Goal: Task Accomplishment & Management: Manage account settings

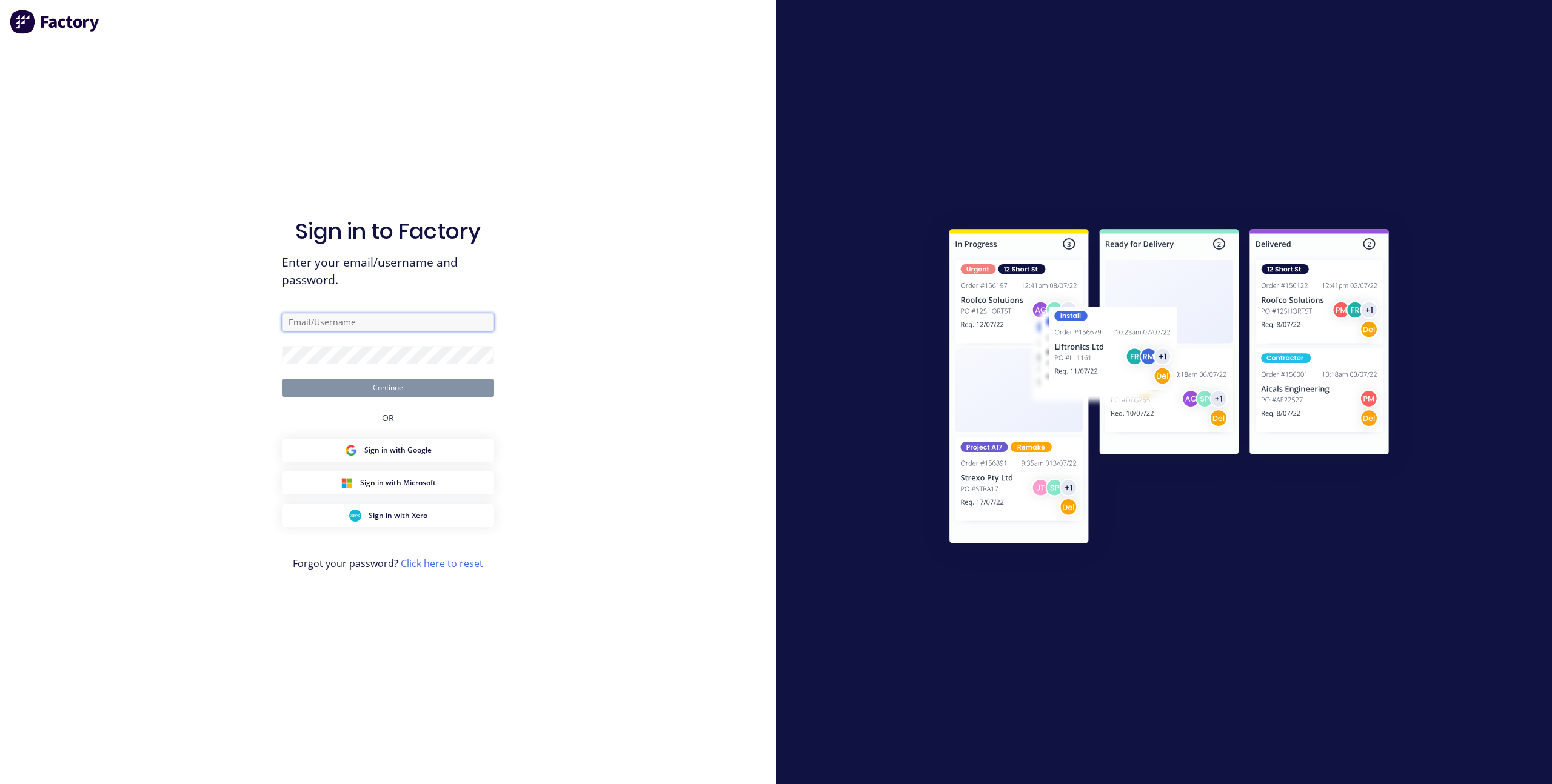
click at [417, 328] on input "text" at bounding box center [388, 323] width 212 height 18
click at [0, 783] on com-1password-button at bounding box center [0, 784] width 0 height 0
type input "[EMAIL_ADDRESS][DOMAIN_NAME]"
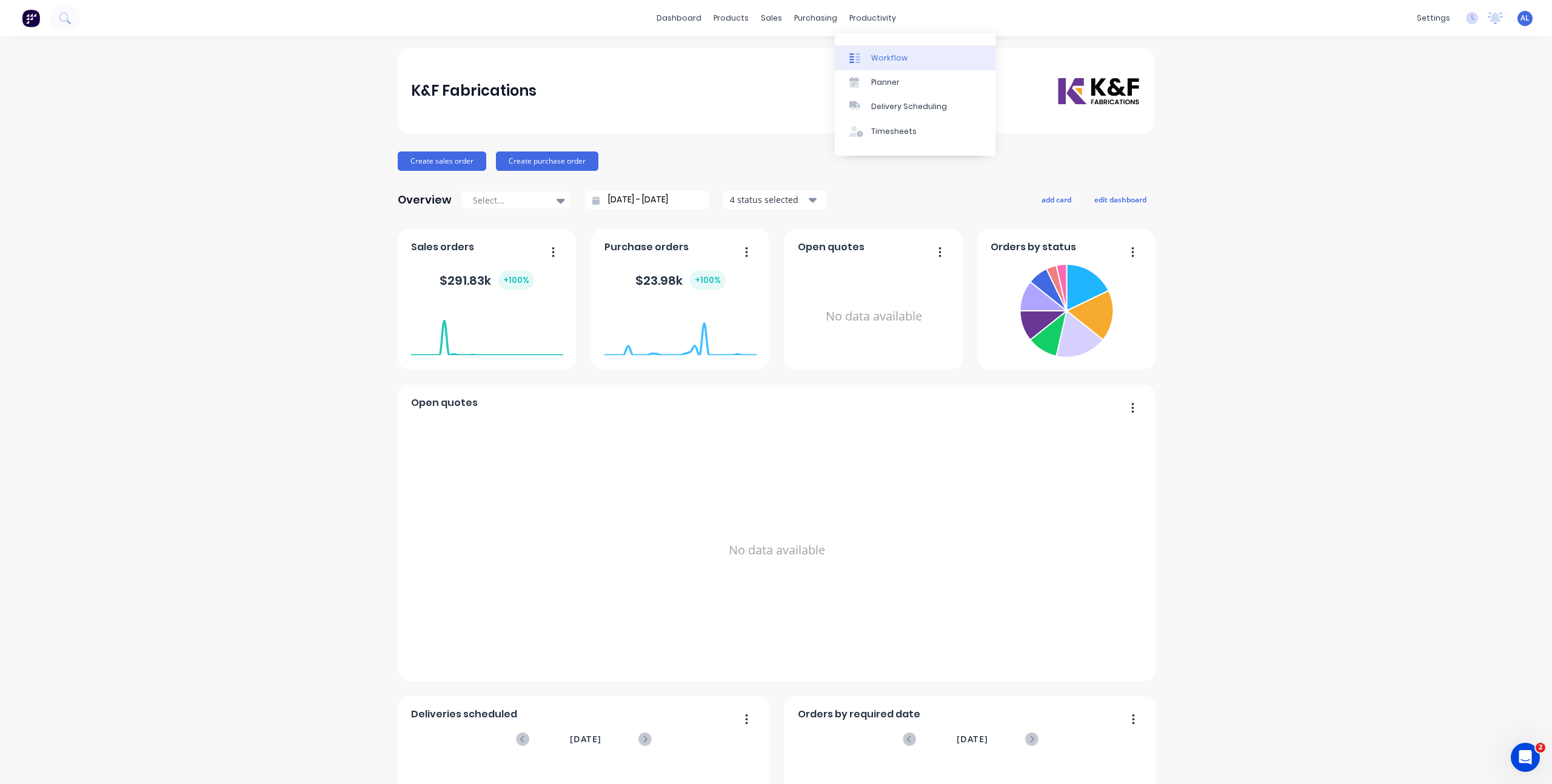
click at [870, 54] on link "Workflow" at bounding box center [915, 57] width 161 height 24
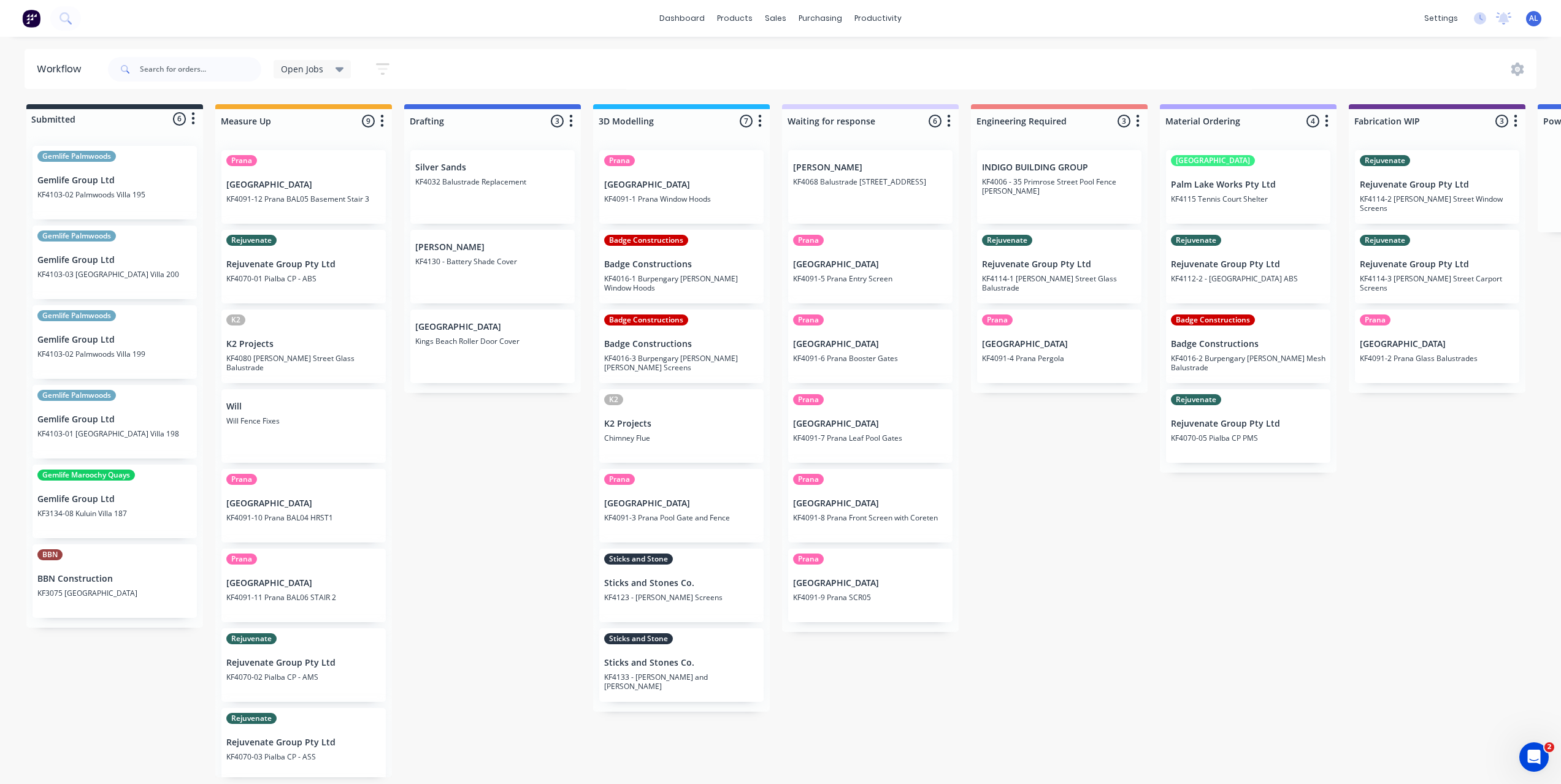
scroll to position [2, 0]
click at [1087, 522] on div "Submitted 6 Status colour #273444 hex #273444 Save Cancel Summaries Total order…" at bounding box center [1458, 441] width 2934 height 673
click at [793, 731] on div "Submitted 6 Status colour #273444 hex #273444 Save Cancel Summaries Total order…" at bounding box center [1458, 441] width 2934 height 673
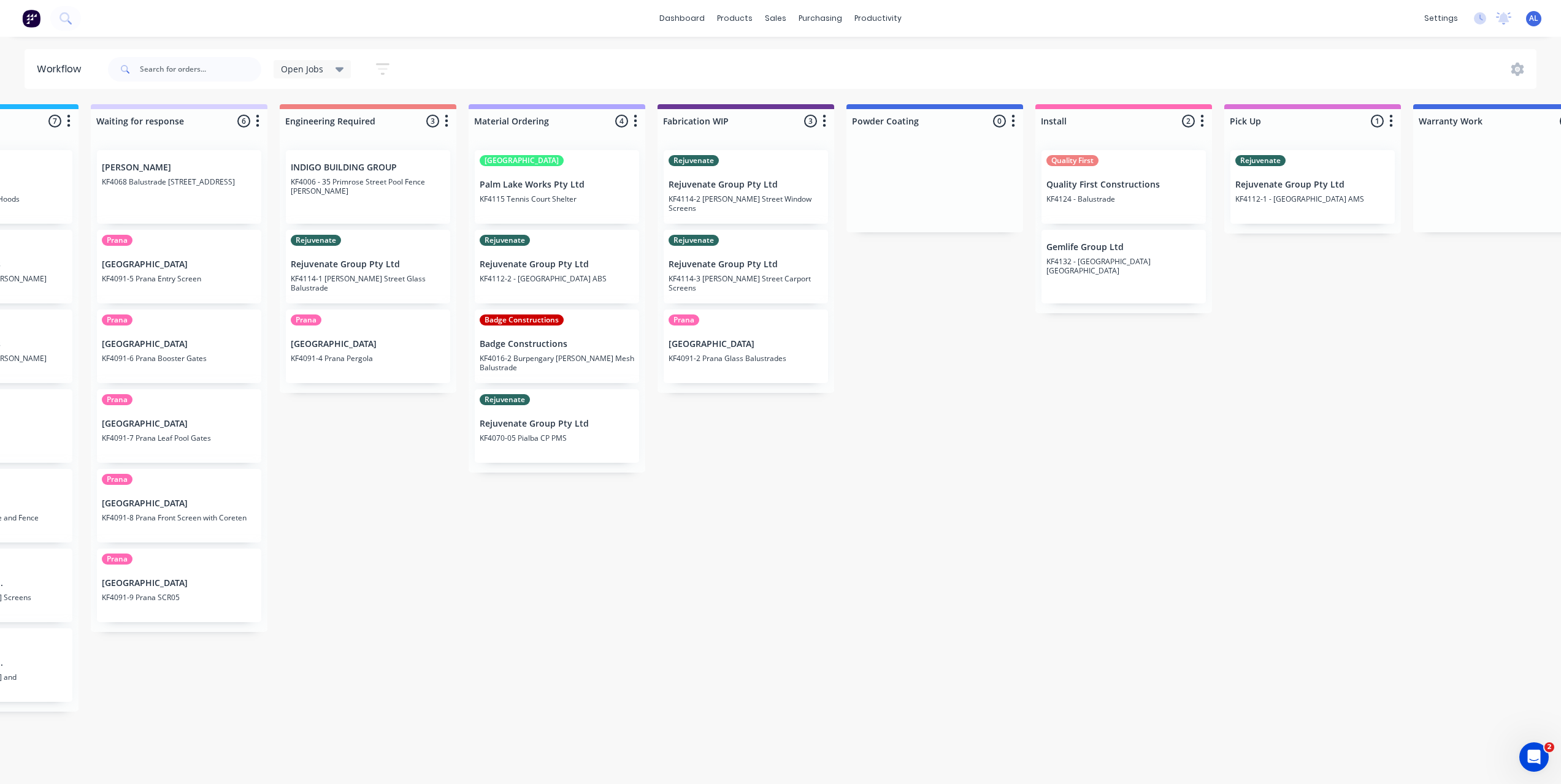
scroll to position [2, 690]
click at [927, 543] on div "Submitted 6 Status colour #273444 hex #273444 Save Cancel Summaries Total order…" at bounding box center [768, 441] width 2934 height 673
click at [964, 532] on div "Submitted 6 Status colour #273444 hex #273444 Save Cancel Summaries Total order…" at bounding box center [768, 441] width 2934 height 673
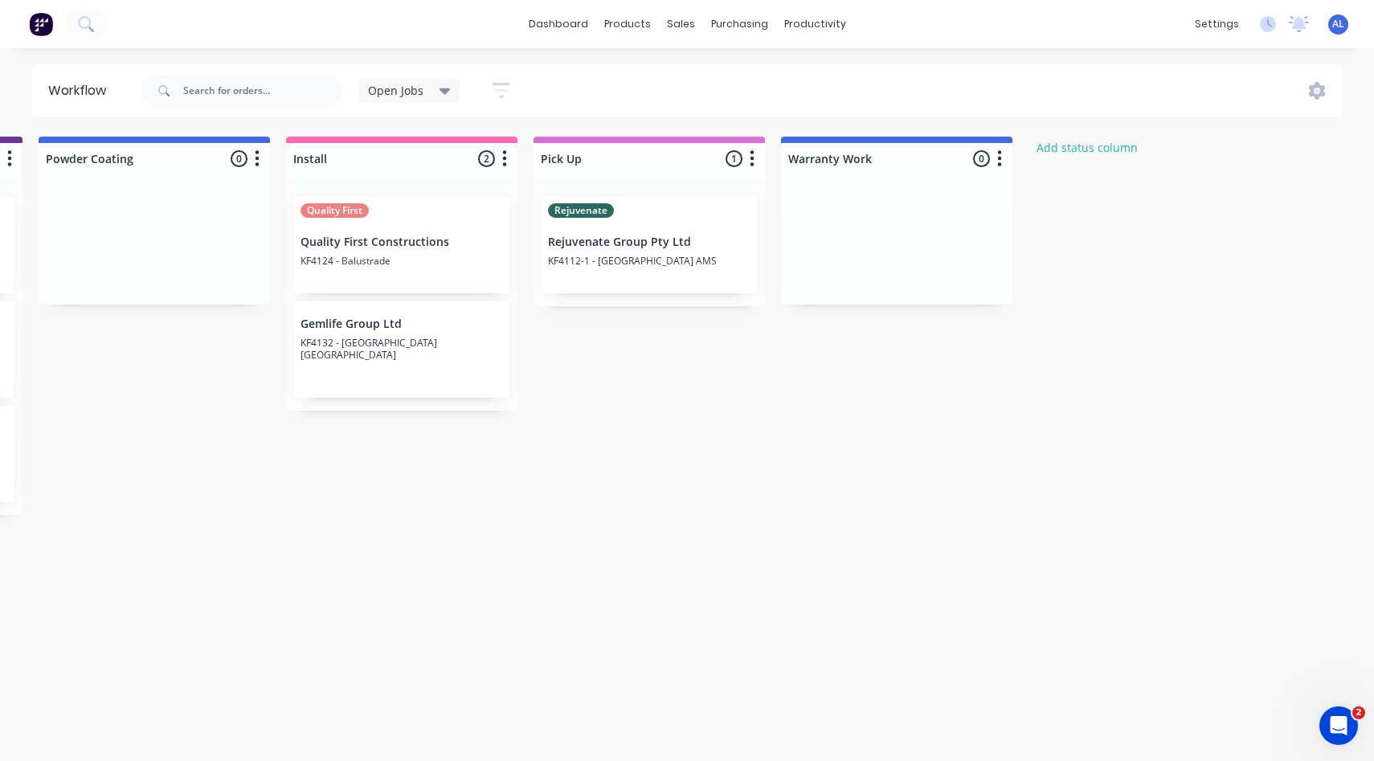
scroll to position [0, 1981]
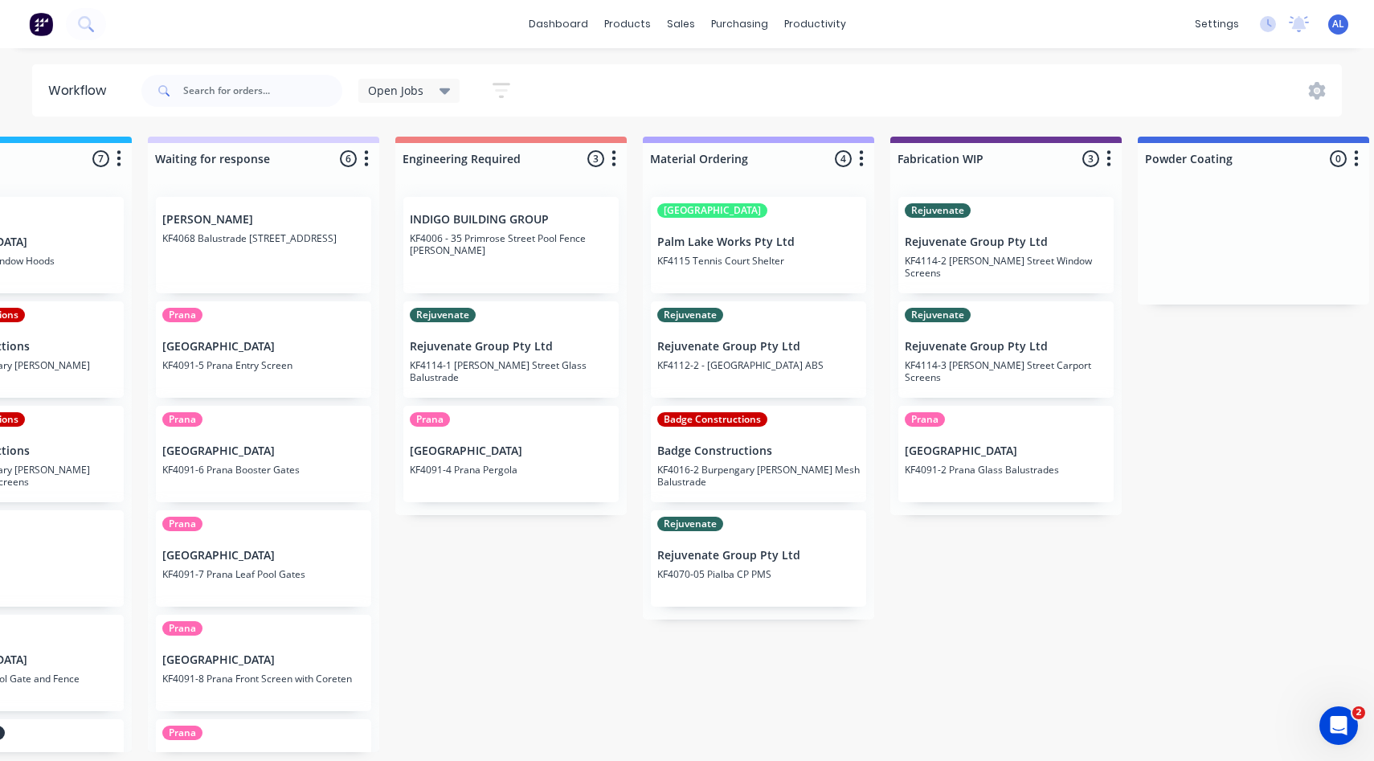
scroll to position [0, 871]
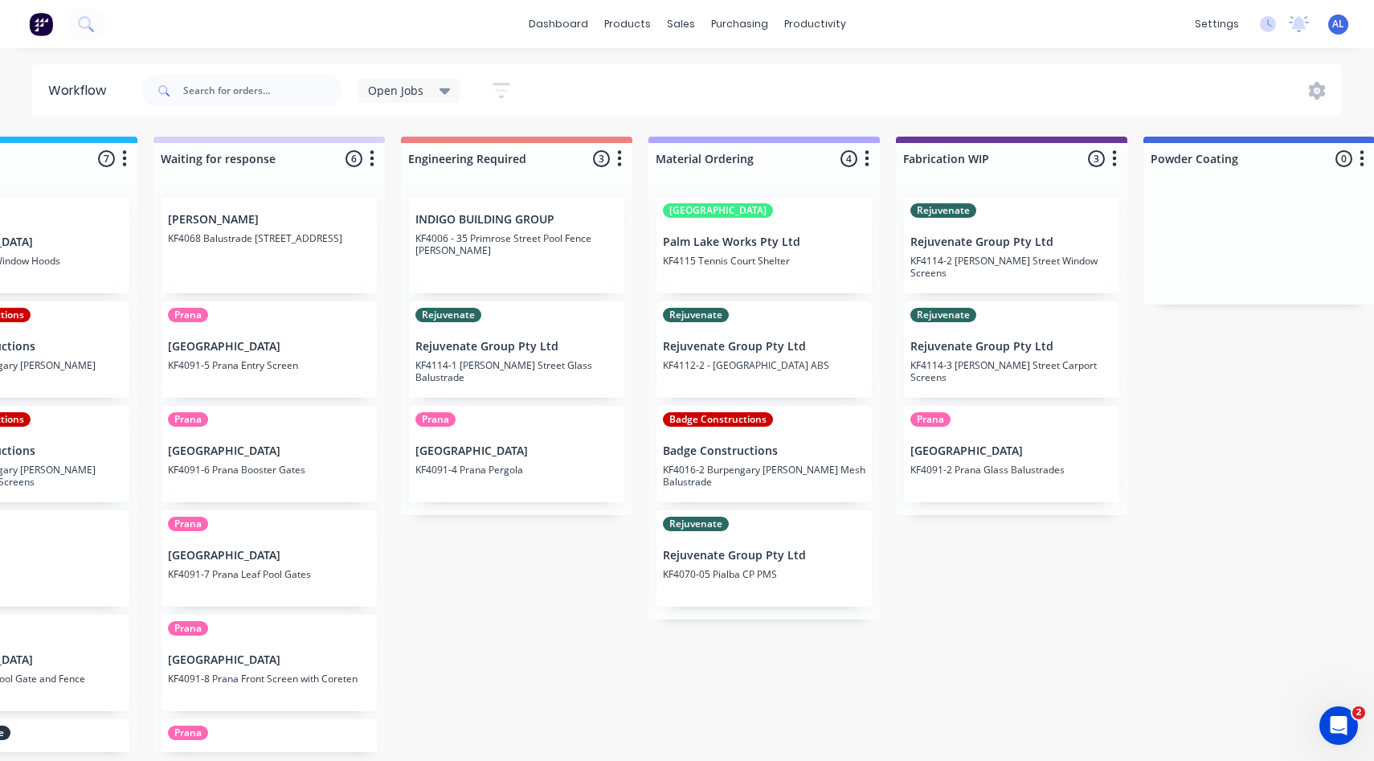
click at [506, 613] on div "Submitted 6 Status colour #273444 hex #273444 Save Cancel Summaries Total order…" at bounding box center [1040, 445] width 3846 height 616
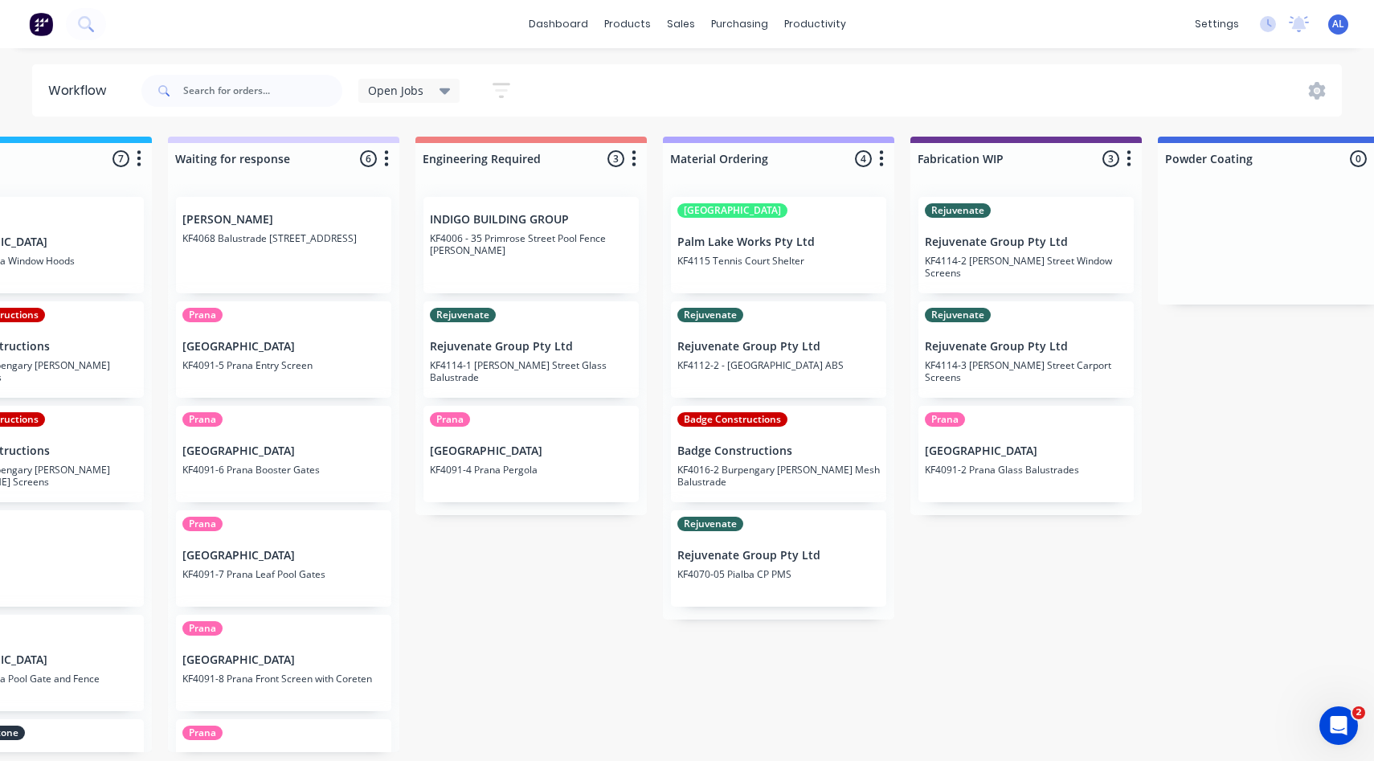
scroll to position [0, 855]
click at [675, 615] on div "[GEOGRAPHIC_DATA] Palm Lake Works Pty Ltd KF4115 Tennis Court Shelter Rejuvenat…" at bounding box center [780, 402] width 231 height 436
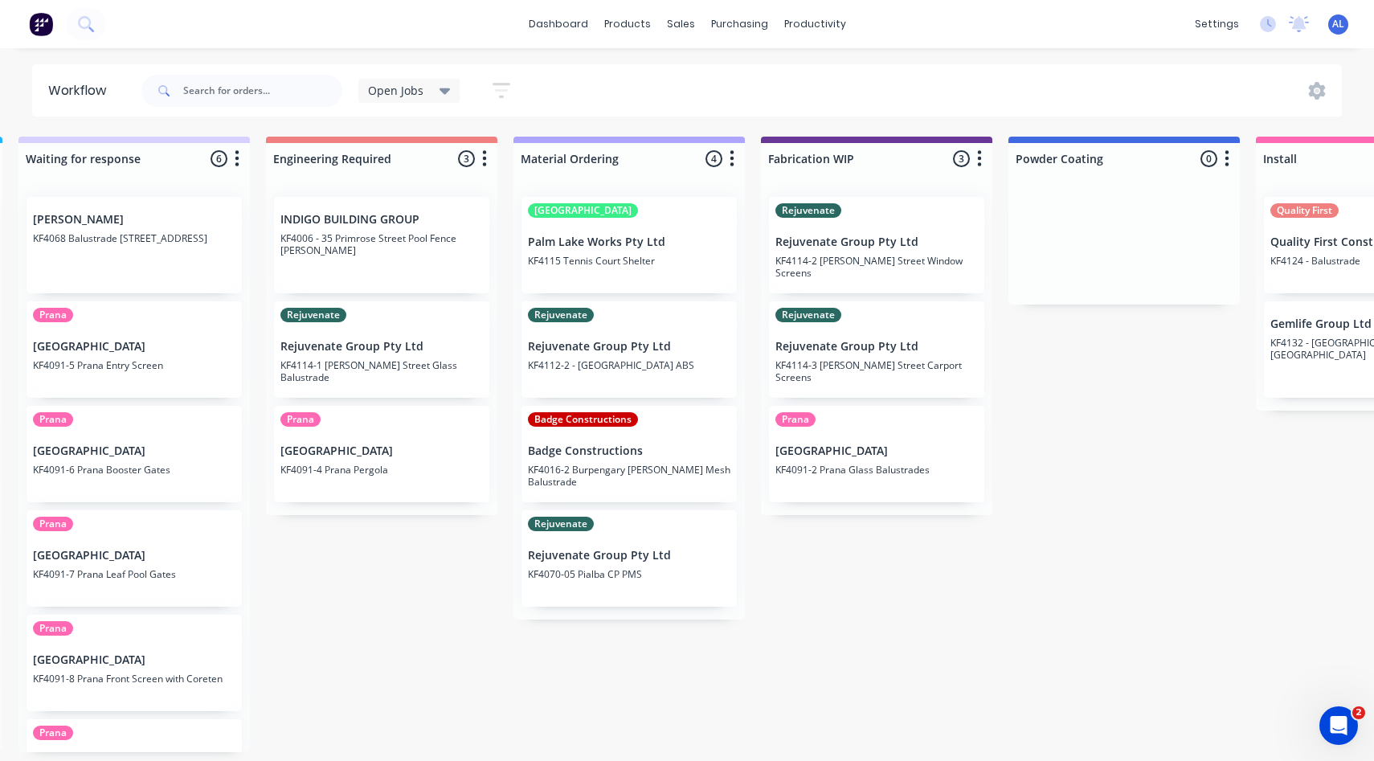
scroll to position [0, 1004]
click at [921, 670] on div "Submitted 6 Status colour #273444 hex #273444 Save Cancel Summaries Total order…" at bounding box center [907, 445] width 3846 height 616
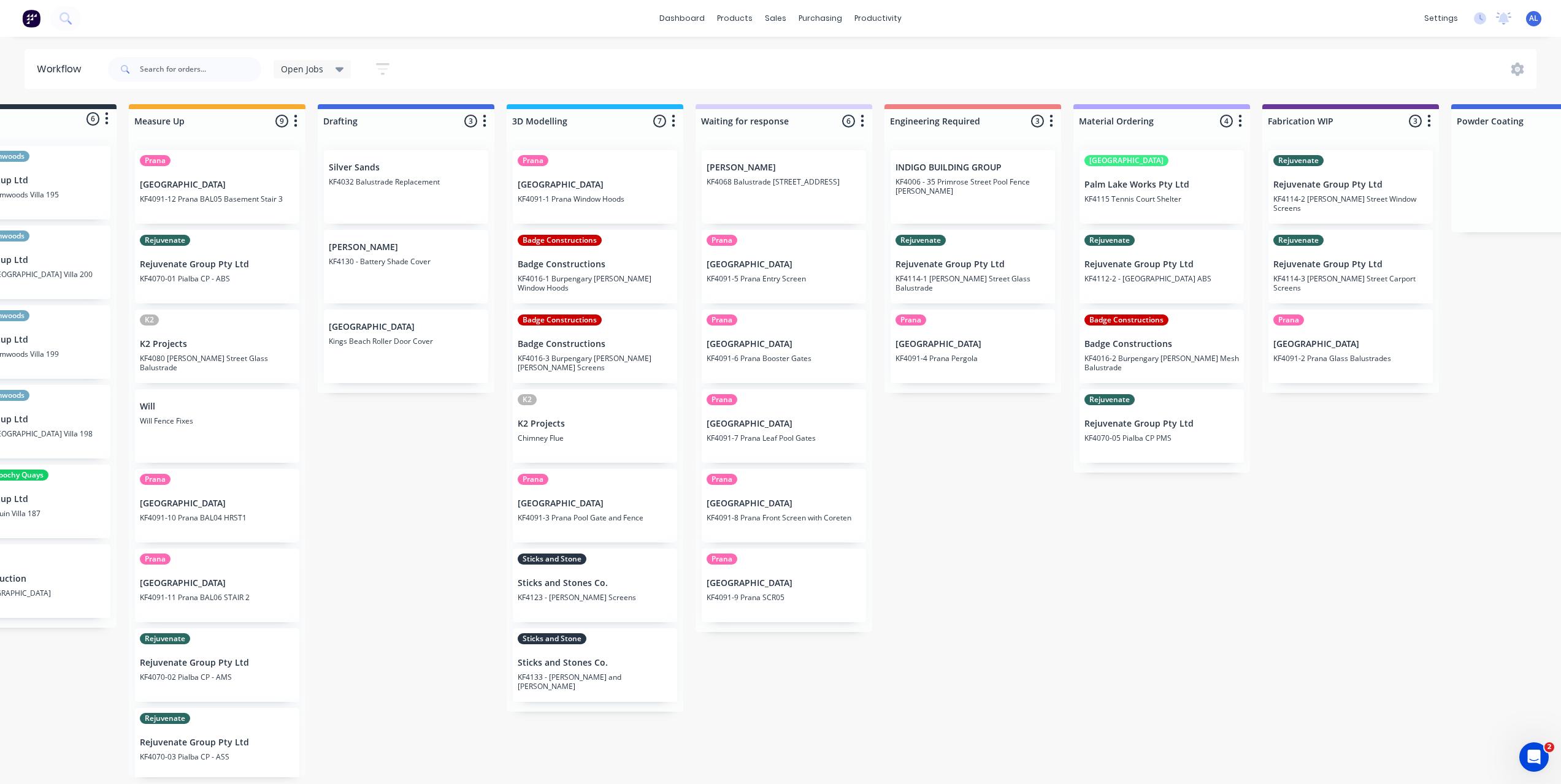
scroll to position [0, 0]
click at [439, 614] on div "Submitted 6 Status colour #273444 hex #273444 Save Cancel Summaries Total order…" at bounding box center [1372, 441] width 2934 height 673
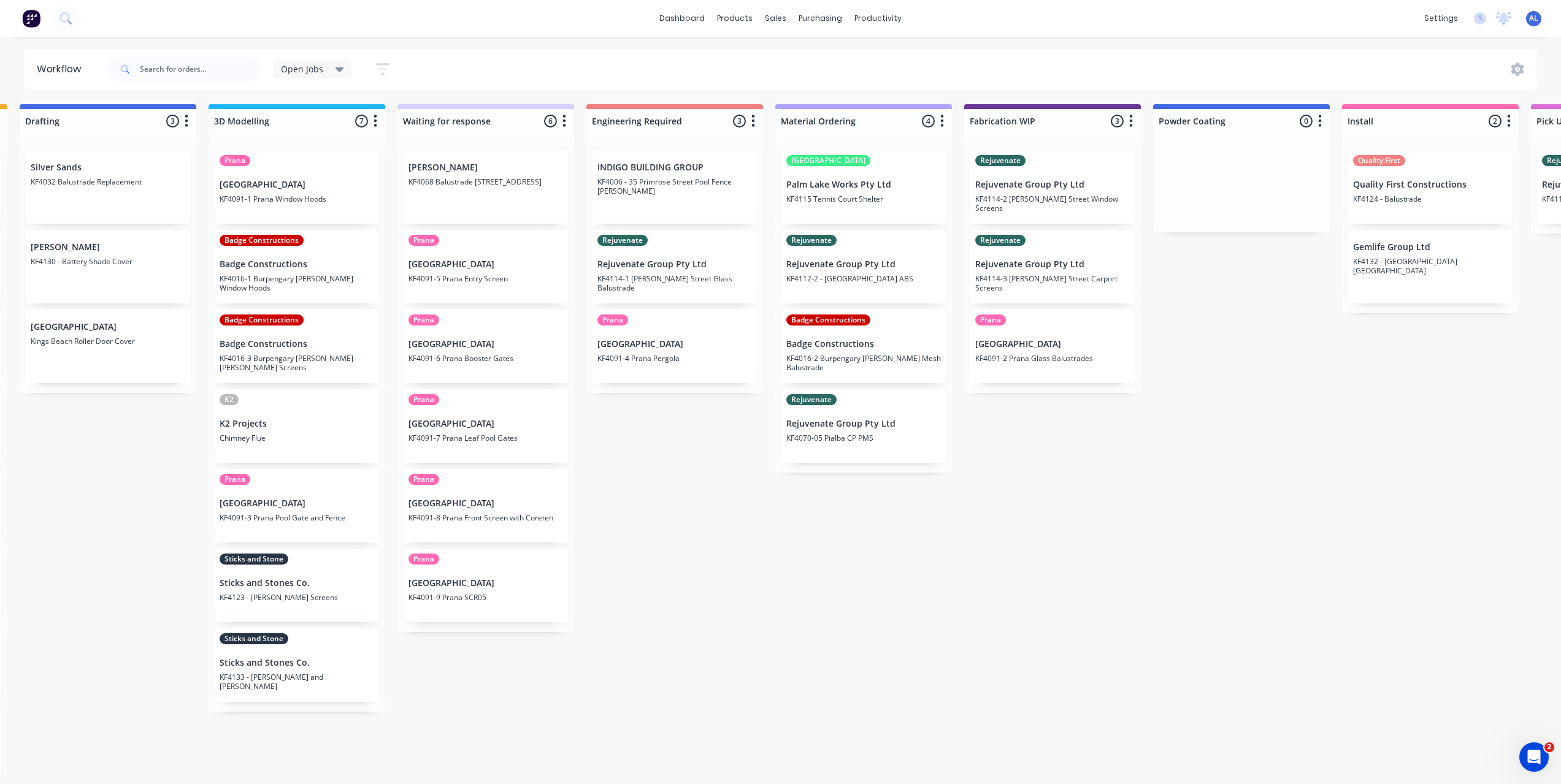
scroll to position [2, 0]
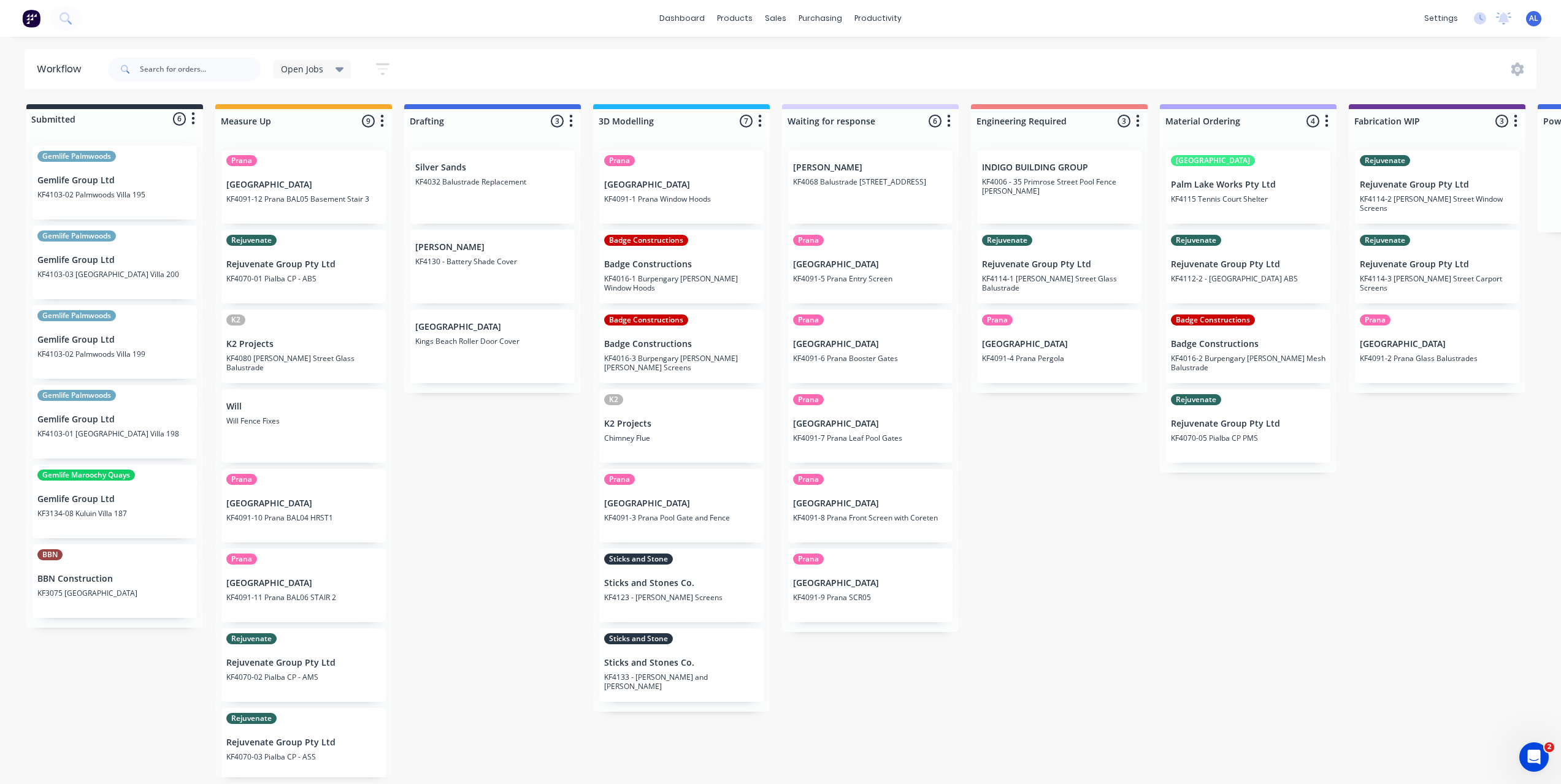
click at [559, 627] on div "Submitted 6 Status colour #273444 hex #273444 Save Cancel Summaries Total order…" at bounding box center [1458, 441] width 2934 height 673
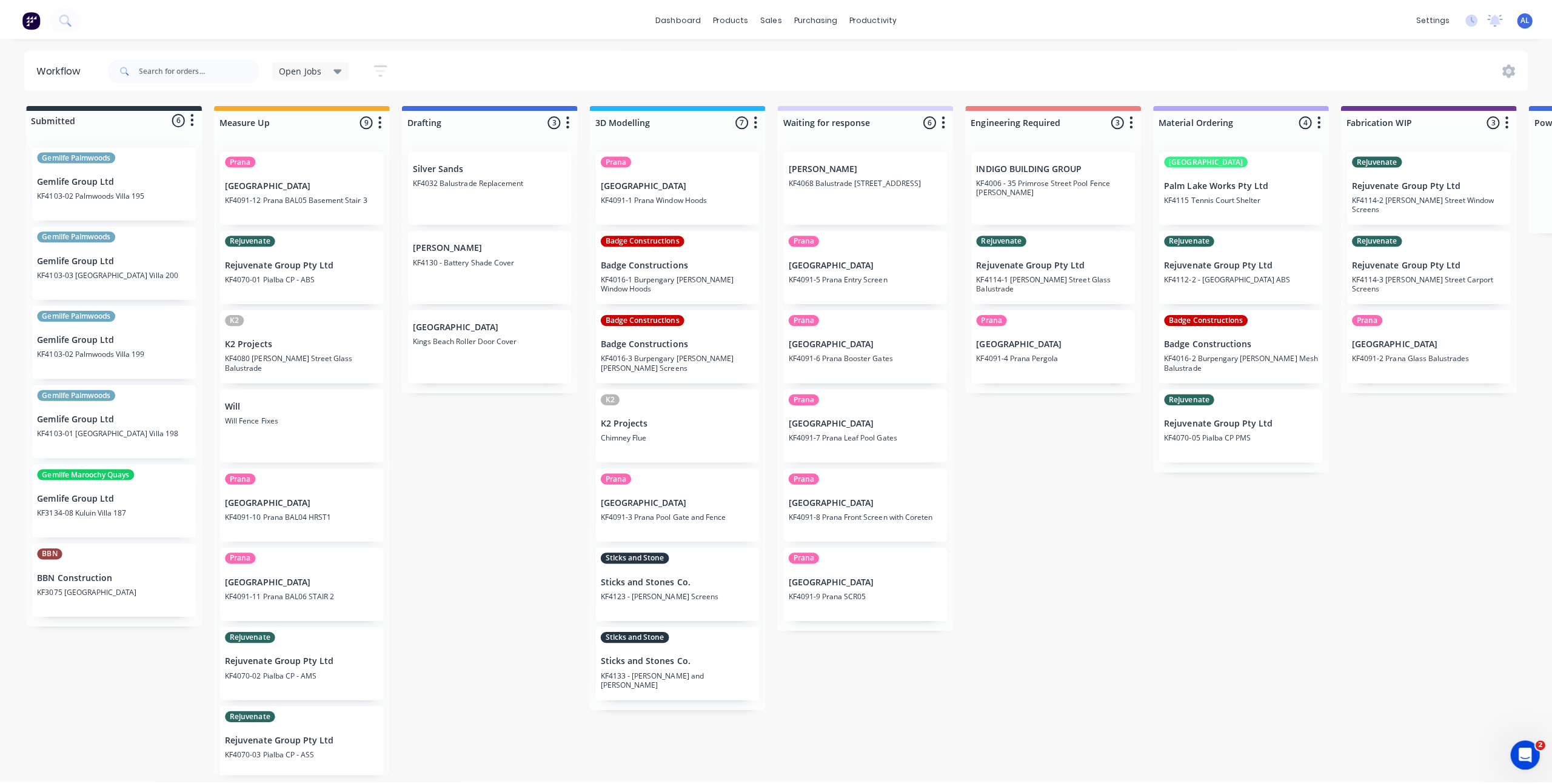
scroll to position [0, 0]
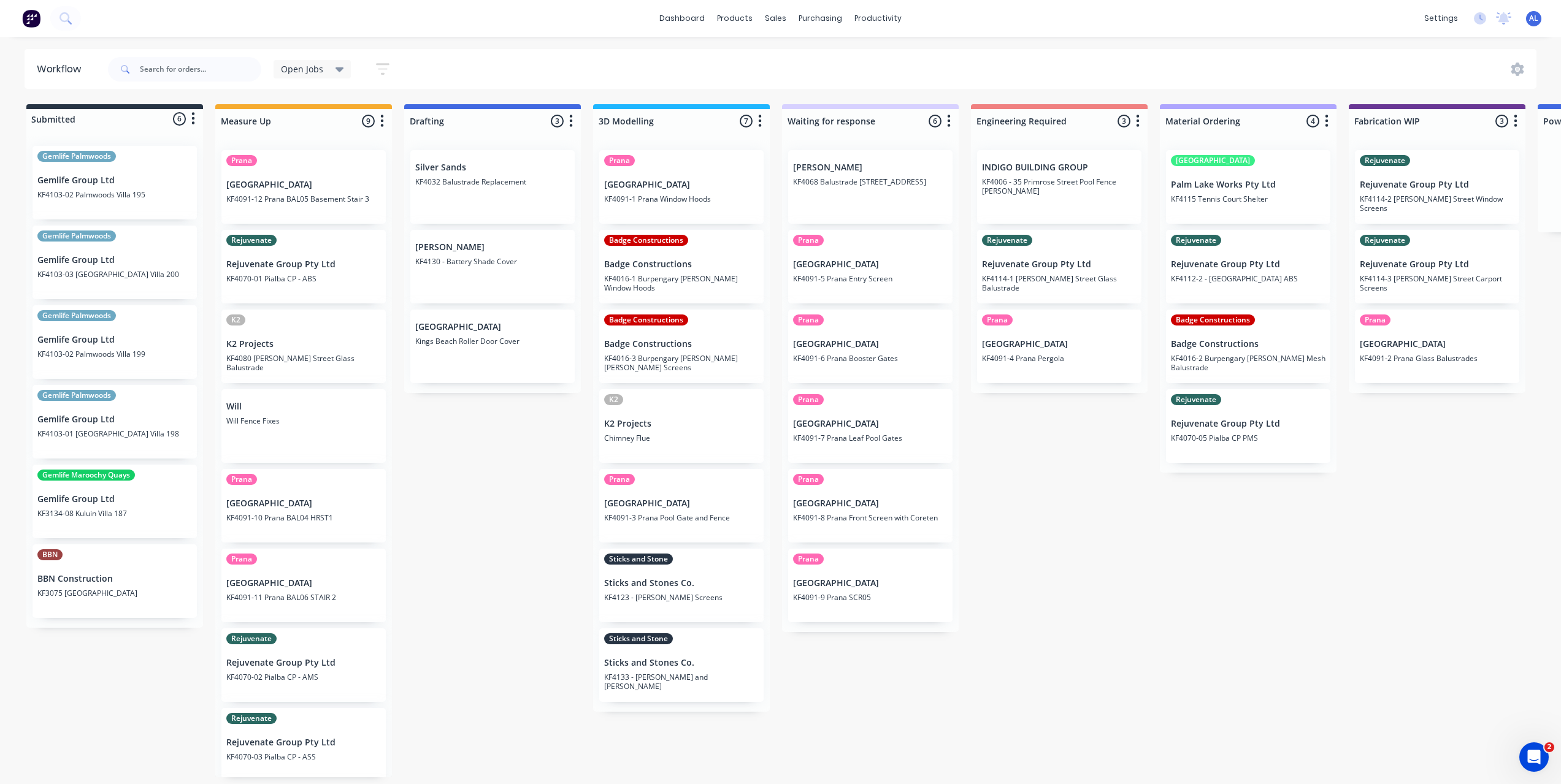
click at [1074, 639] on div "Submitted 6 Status colour #273444 hex #273444 Save Cancel Summaries Total order…" at bounding box center [1458, 441] width 2934 height 673
click at [1105, 520] on div "Submitted 6 Status colour #273444 hex #273444 Save Cancel Summaries Total order…" at bounding box center [1458, 441] width 2934 height 673
click at [1113, 578] on div "Submitted 6 Status colour #273444 hex #273444 Save Cancel Summaries Total order…" at bounding box center [1458, 441] width 2934 height 673
click at [925, 737] on div "Submitted 6 Status colour #273444 hex #273444 Save Cancel Summaries Total order…" at bounding box center [1458, 441] width 2934 height 673
drag, startPoint x: 501, startPoint y: 451, endPoint x: 500, endPoint y: 414, distance: 37.0
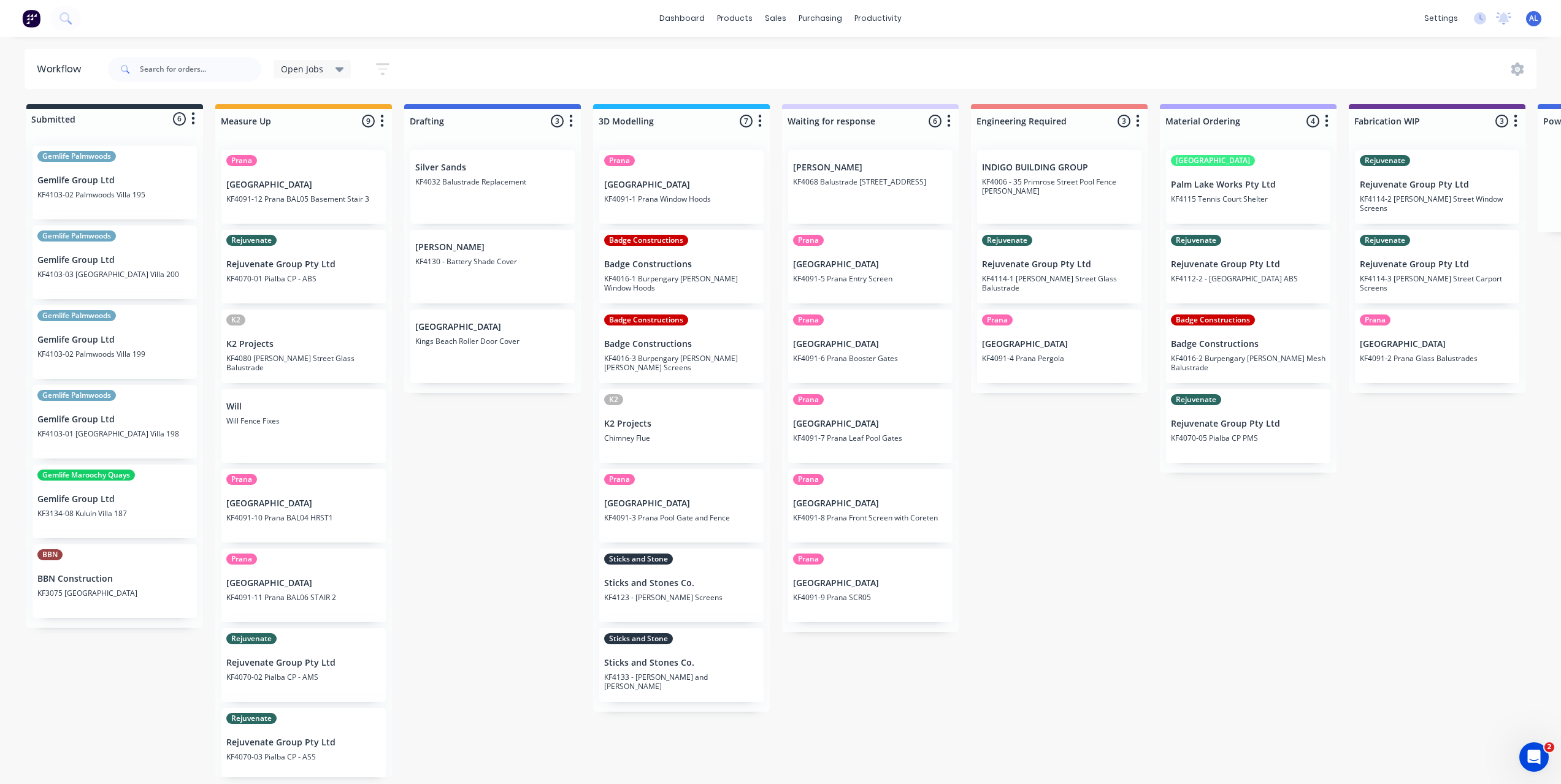
click at [501, 451] on div "Submitted 6 Status colour #273444 hex #273444 Save Cancel Summaries Total order…" at bounding box center [1458, 441] width 2934 height 673
click at [752, 57] on div "Product Catalogue" at bounding box center [790, 59] width 76 height 11
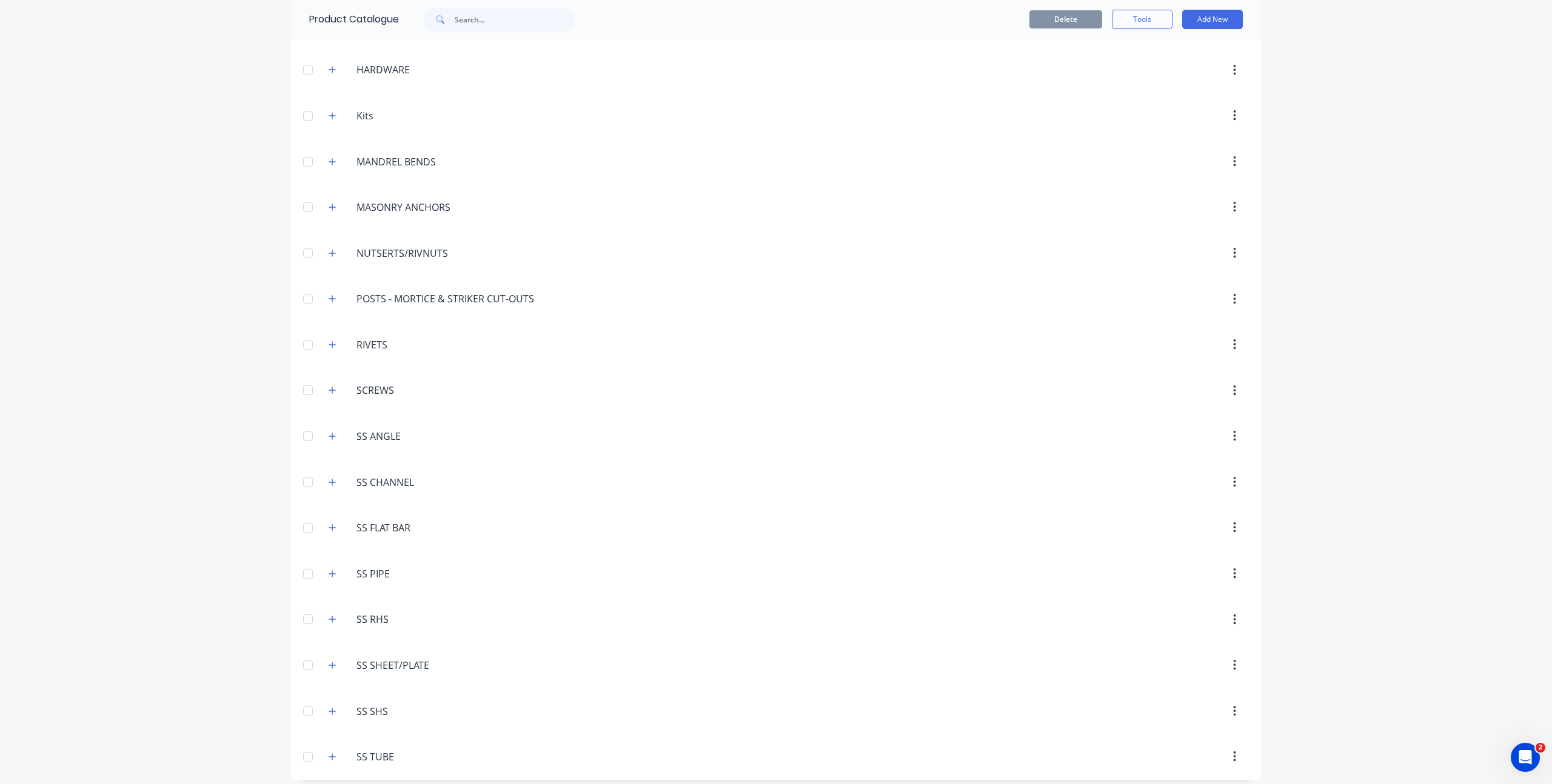
scroll to position [591, 0]
click at [329, 432] on icon "button" at bounding box center [333, 428] width 8 height 8
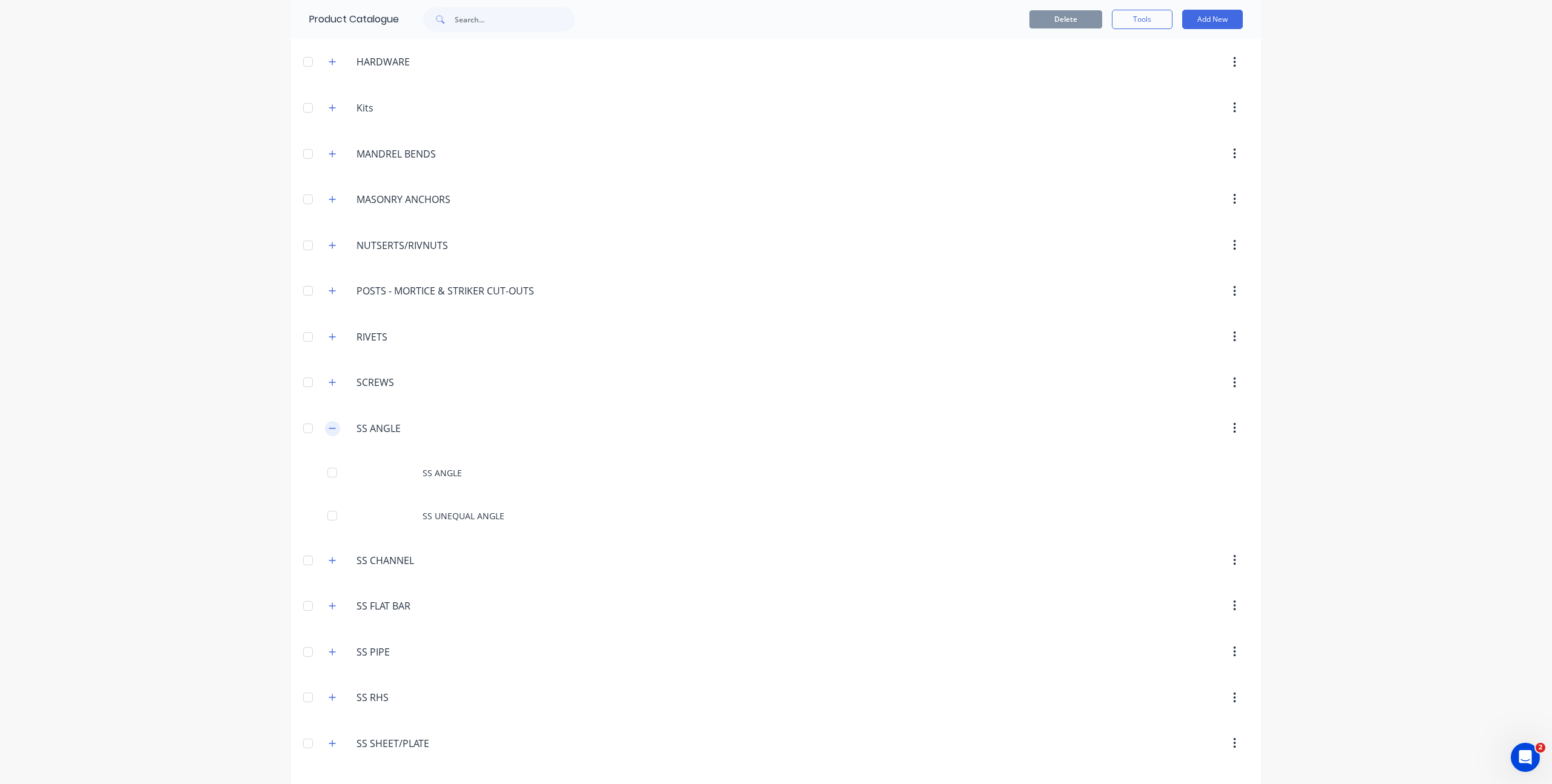
click at [329, 432] on icon "button" at bounding box center [333, 428] width 8 height 8
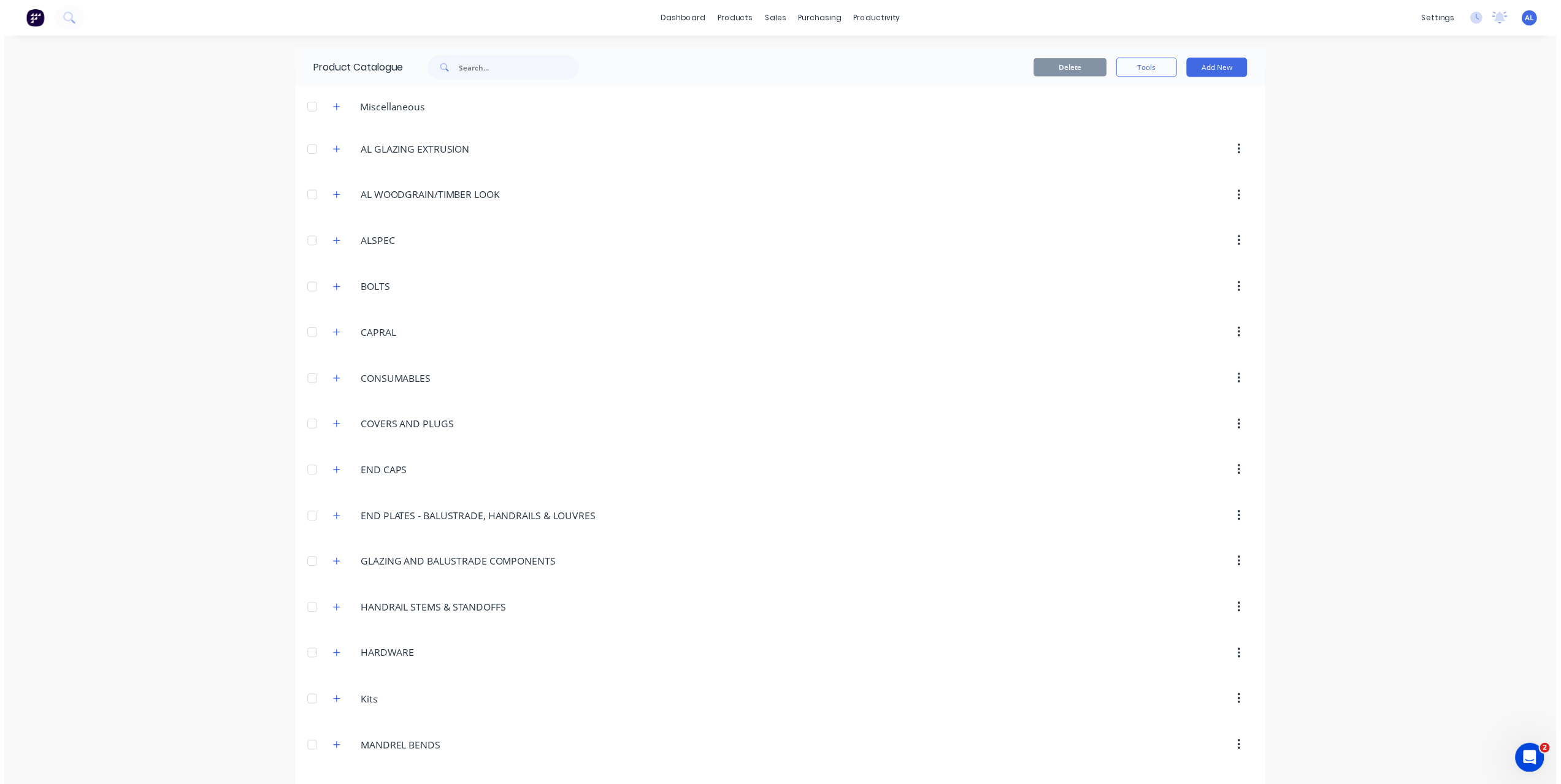
scroll to position [0, 0]
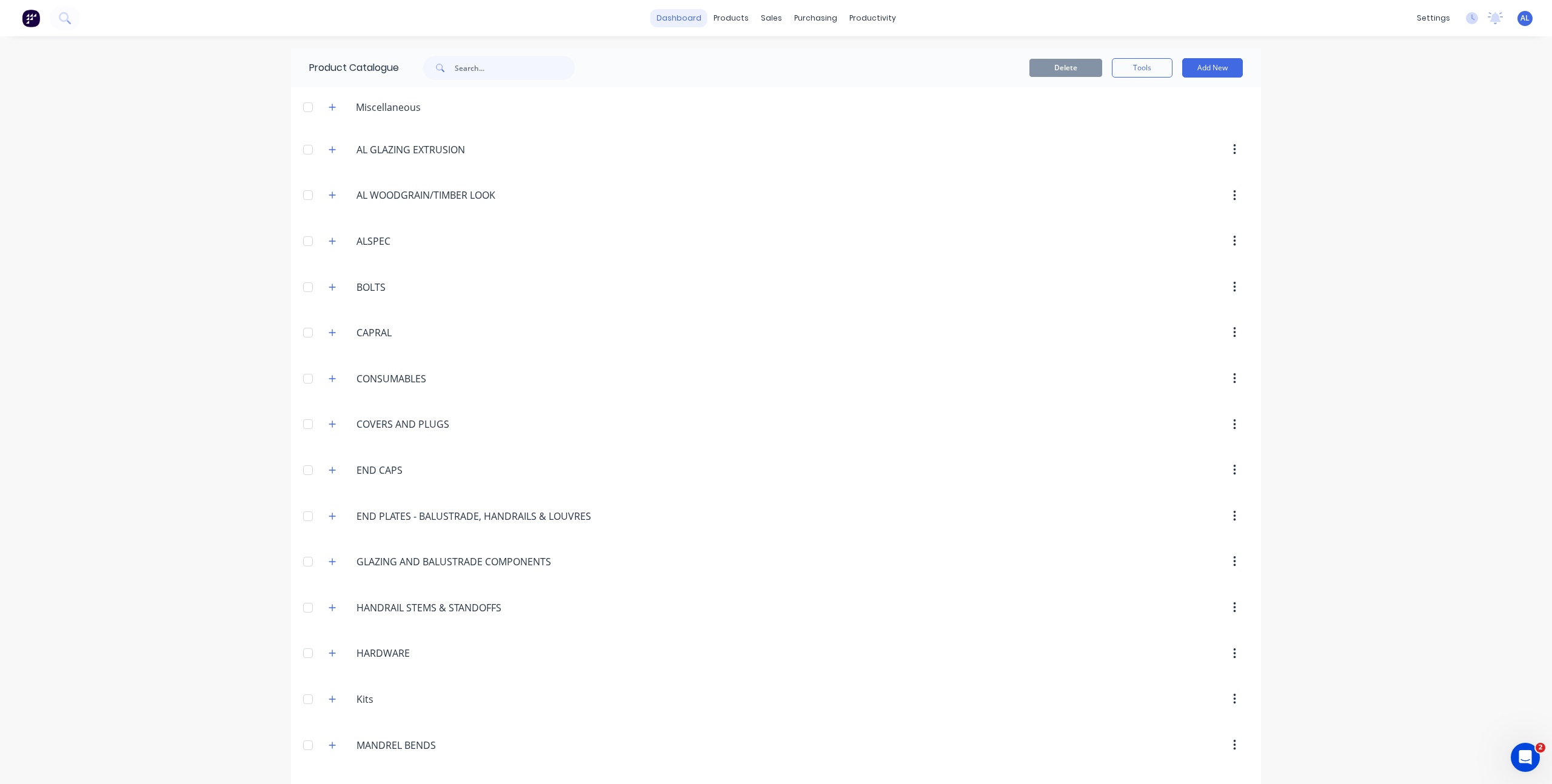
click at [670, 20] on link "dashboard" at bounding box center [679, 18] width 57 height 18
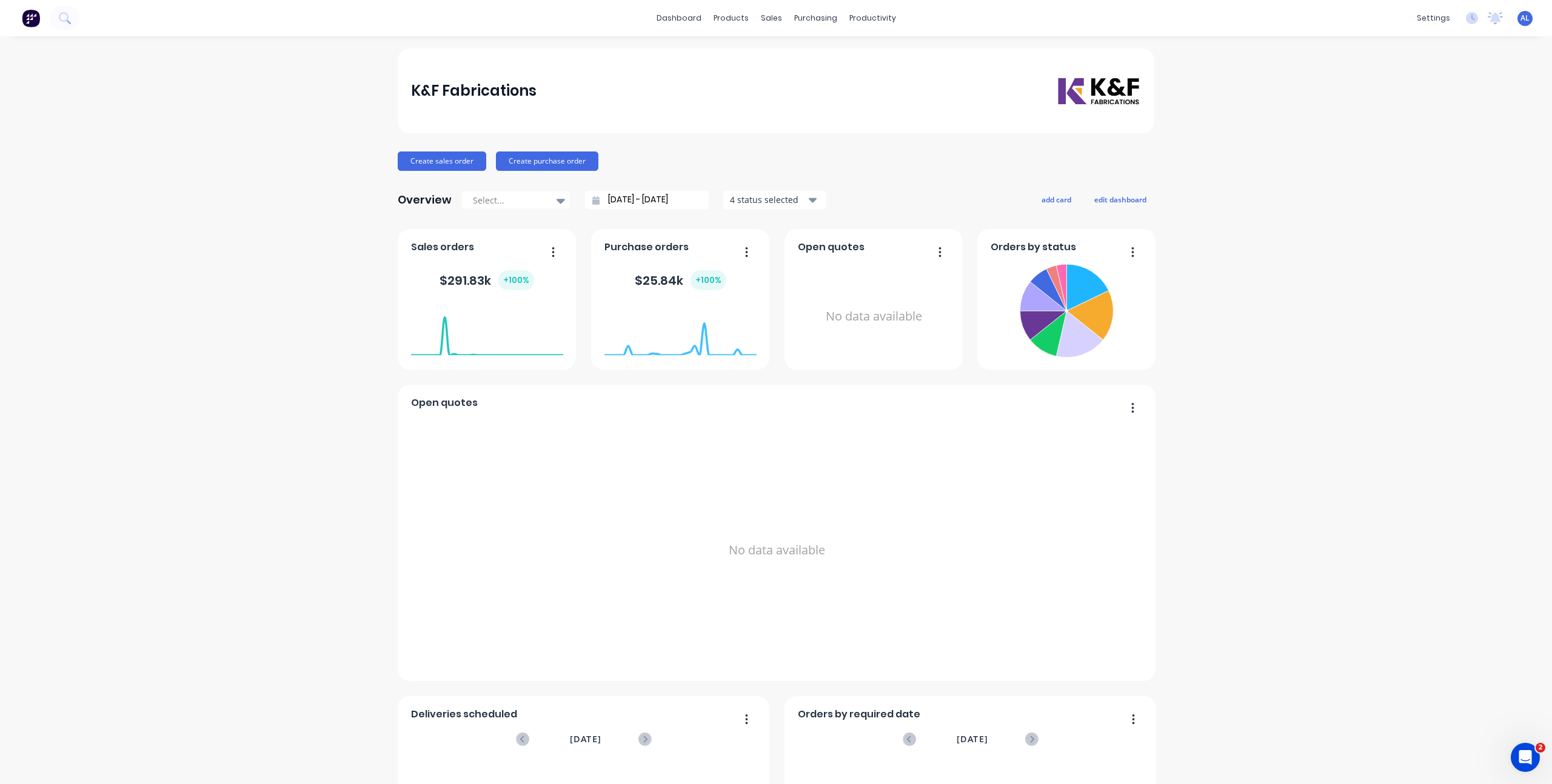
drag, startPoint x: 1296, startPoint y: 250, endPoint x: 1293, endPoint y: 243, distance: 7.6
click at [1296, 250] on div "K&F Fabrications Create sales order Create purchase order Overview Select... [D…" at bounding box center [776, 520] width 1552 height 944
click at [868, 57] on link "Workflow" at bounding box center [915, 57] width 161 height 24
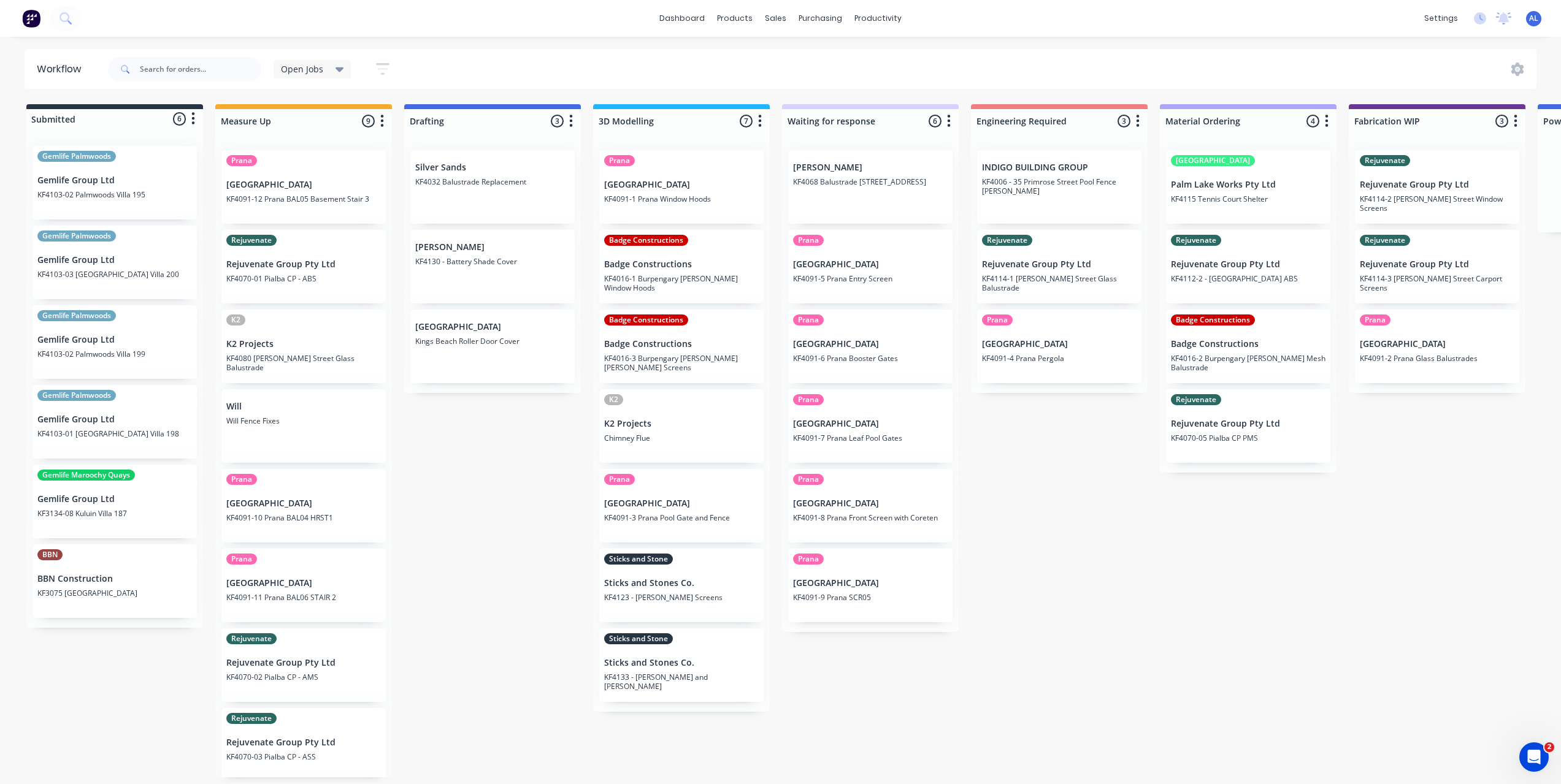
click at [514, 494] on div "Submitted 6 Status colour #273444 hex #273444 Save Cancel Summaries Total order…" at bounding box center [1458, 441] width 2934 height 673
click at [1096, 605] on div "Submitted 6 Status colour #273444 hex #273444 Save Cancel Summaries Total order…" at bounding box center [1458, 441] width 2934 height 673
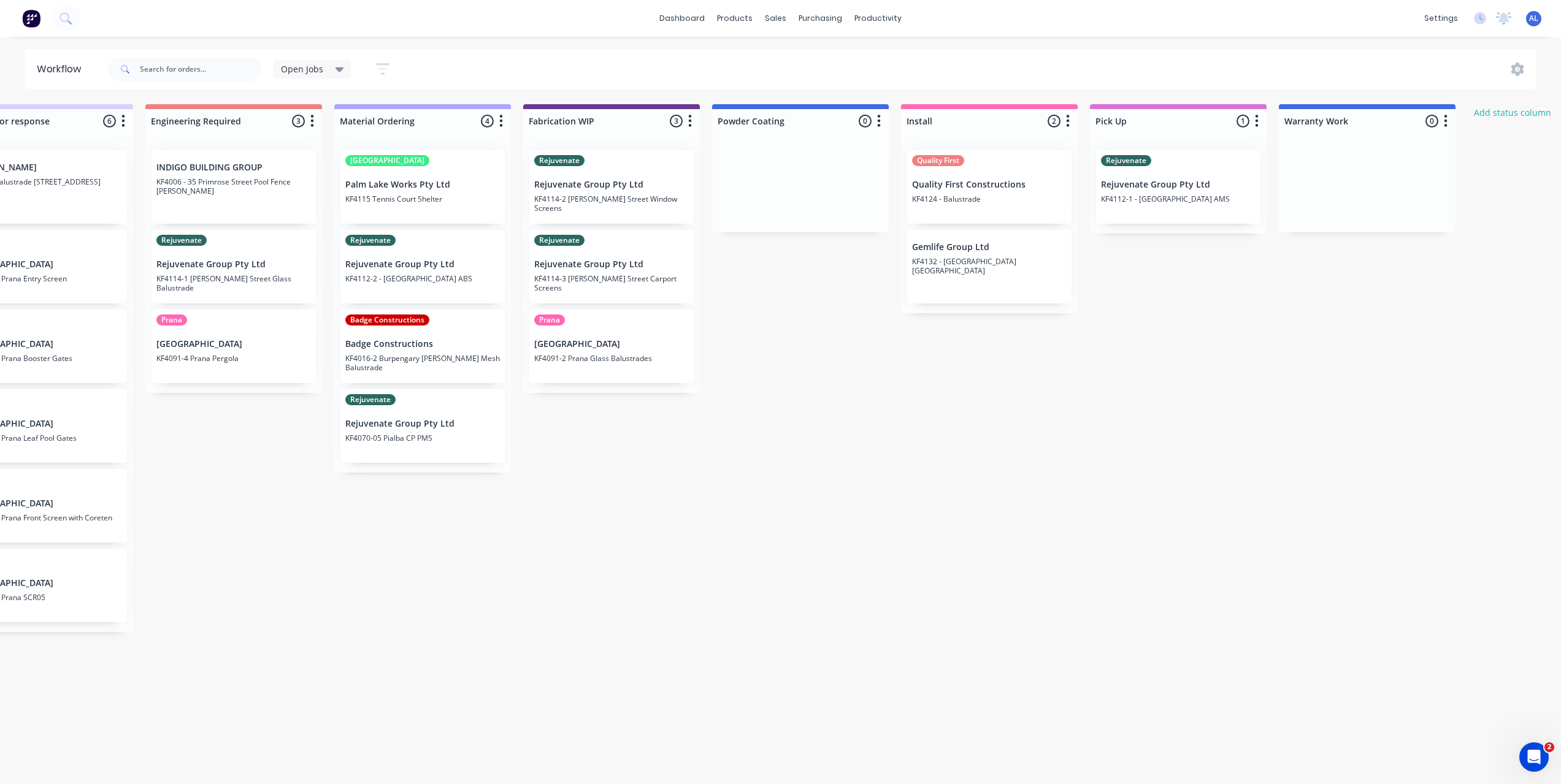
scroll to position [0, 861]
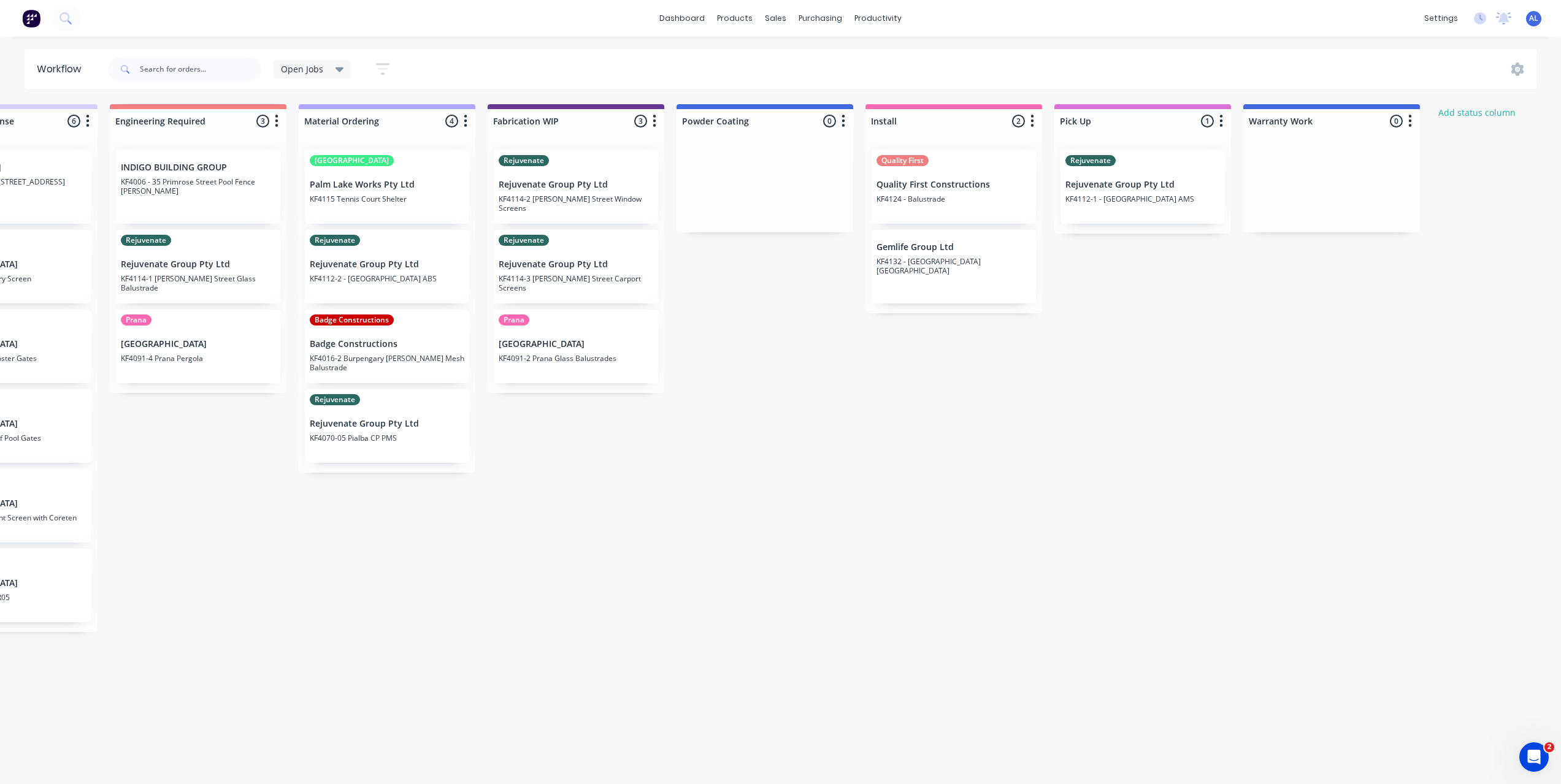
click at [970, 632] on div "Submitted 6 Status colour #273444 hex #273444 Save Cancel Summaries Total order…" at bounding box center [597, 441] width 2934 height 673
click at [768, 547] on div "Submitted 6 Status colour #273444 hex #273444 Save Cancel Summaries Total order…" at bounding box center [597, 441] width 2934 height 673
click at [703, 488] on div "Submitted 6 Status colour #273444 hex #273444 Save Cancel Summaries Total order…" at bounding box center [597, 441] width 2934 height 673
click at [845, 367] on div "Submitted 6 Status colour #273444 hex #273444 Save Cancel Summaries Total order…" at bounding box center [597, 441] width 2934 height 673
click at [795, 355] on div "Submitted 6 Status colour #273444 hex #273444 Save Cancel Summaries Total order…" at bounding box center [597, 441] width 2934 height 673
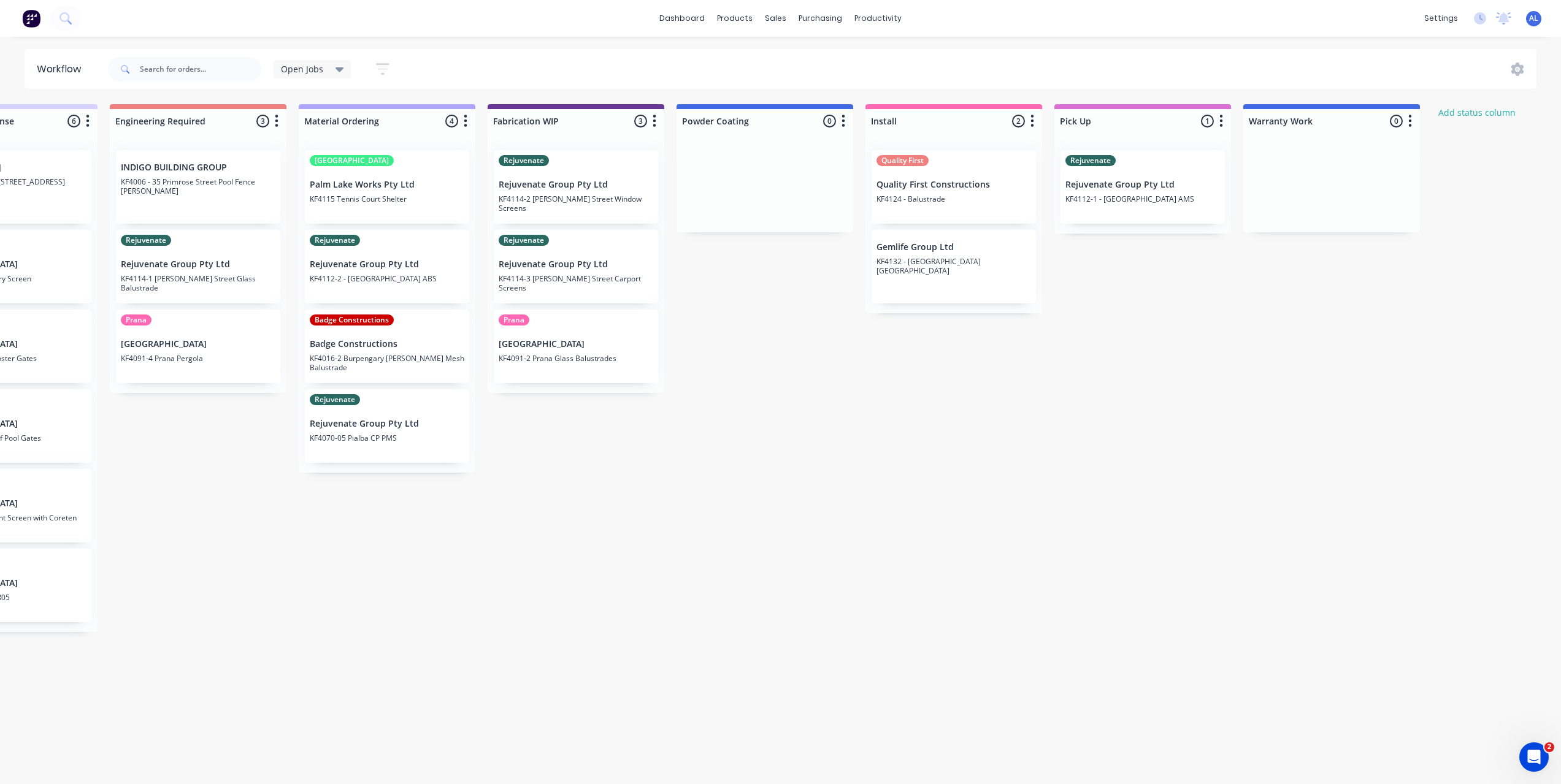
click at [988, 378] on div "Submitted 6 Status colour #273444 hex #273444 Save Cancel Summaries Total order…" at bounding box center [597, 441] width 2934 height 673
click at [1019, 391] on div "Submitted 6 Status colour #273444 hex #273444 Save Cancel Summaries Total order…" at bounding box center [597, 441] width 2934 height 673
click at [1131, 322] on div "Submitted 6 Status colour #273444 hex #273444 Save Cancel Summaries Total order…" at bounding box center [597, 441] width 2934 height 673
click at [790, 468] on div "Submitted 6 Status colour #273444 hex #273444 Save Cancel Summaries Total order…" at bounding box center [597, 441] width 2934 height 673
click at [780, 461] on div "Submitted 6 Status colour #273444 hex #273444 Save Cancel Summaries Total order…" at bounding box center [597, 441] width 2934 height 673
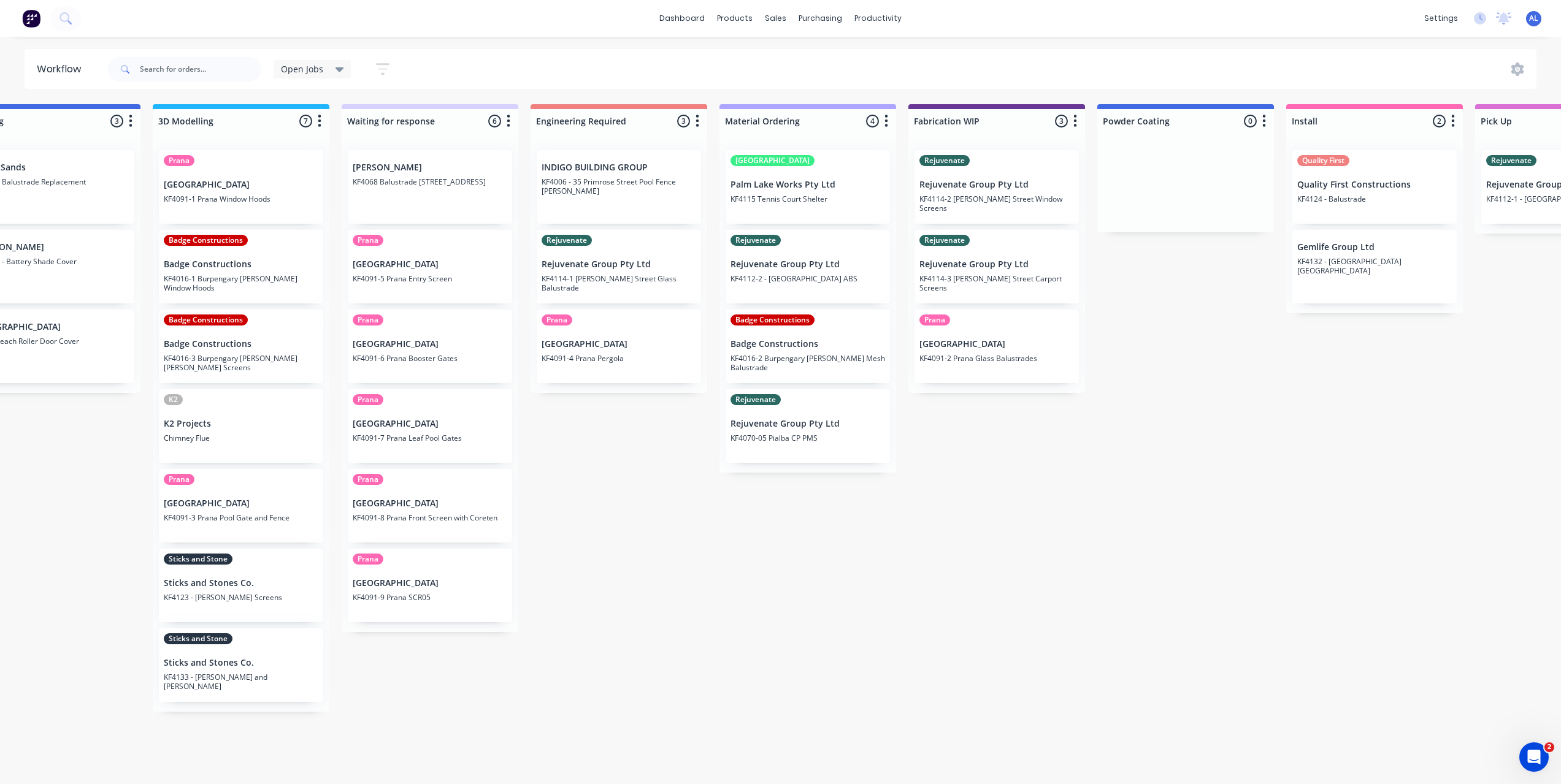
scroll to position [0, 436]
click at [674, 675] on div "Submitted 6 Status colour #273444 hex #273444 Save Cancel Summaries Total order…" at bounding box center [1022, 441] width 2934 height 673
click at [552, 696] on div "Submitted 6 Status colour #273444 hex #273444 Save Cancel Summaries Total order…" at bounding box center [1022, 441] width 2934 height 673
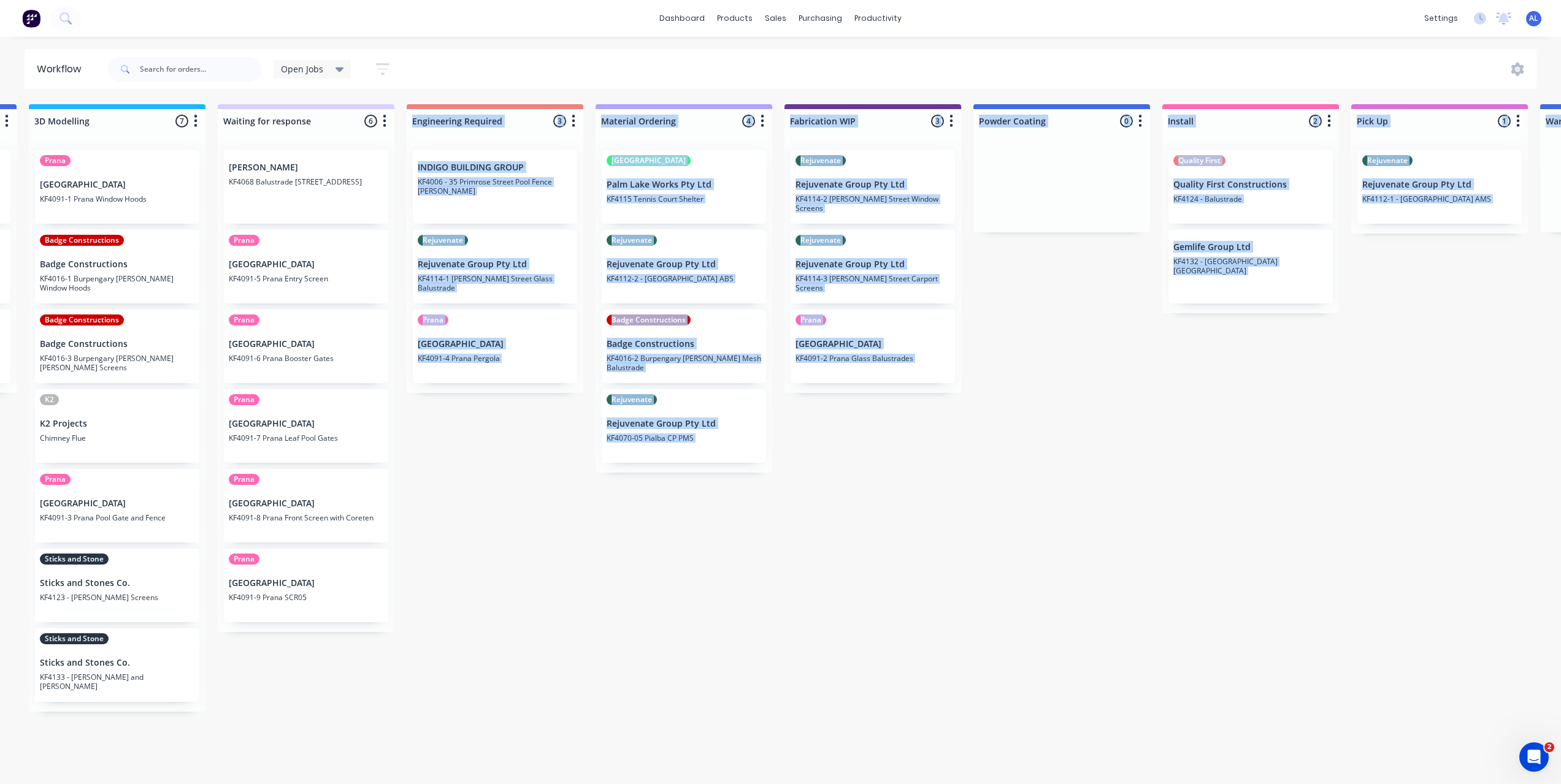
scroll to position [2, 564]
drag, startPoint x: 620, startPoint y: 765, endPoint x: 359, endPoint y: 781, distance: 261.5
click at [348, 711] on html "dashboard products sales purchasing productivity dashboard products Product Cat…" at bounding box center [217, 355] width 1561 height 711
click at [452, 725] on div "Submitted 6 Status colour #273444 hex #273444 Save Cancel Summaries Total order…" at bounding box center [893, 441] width 2934 height 673
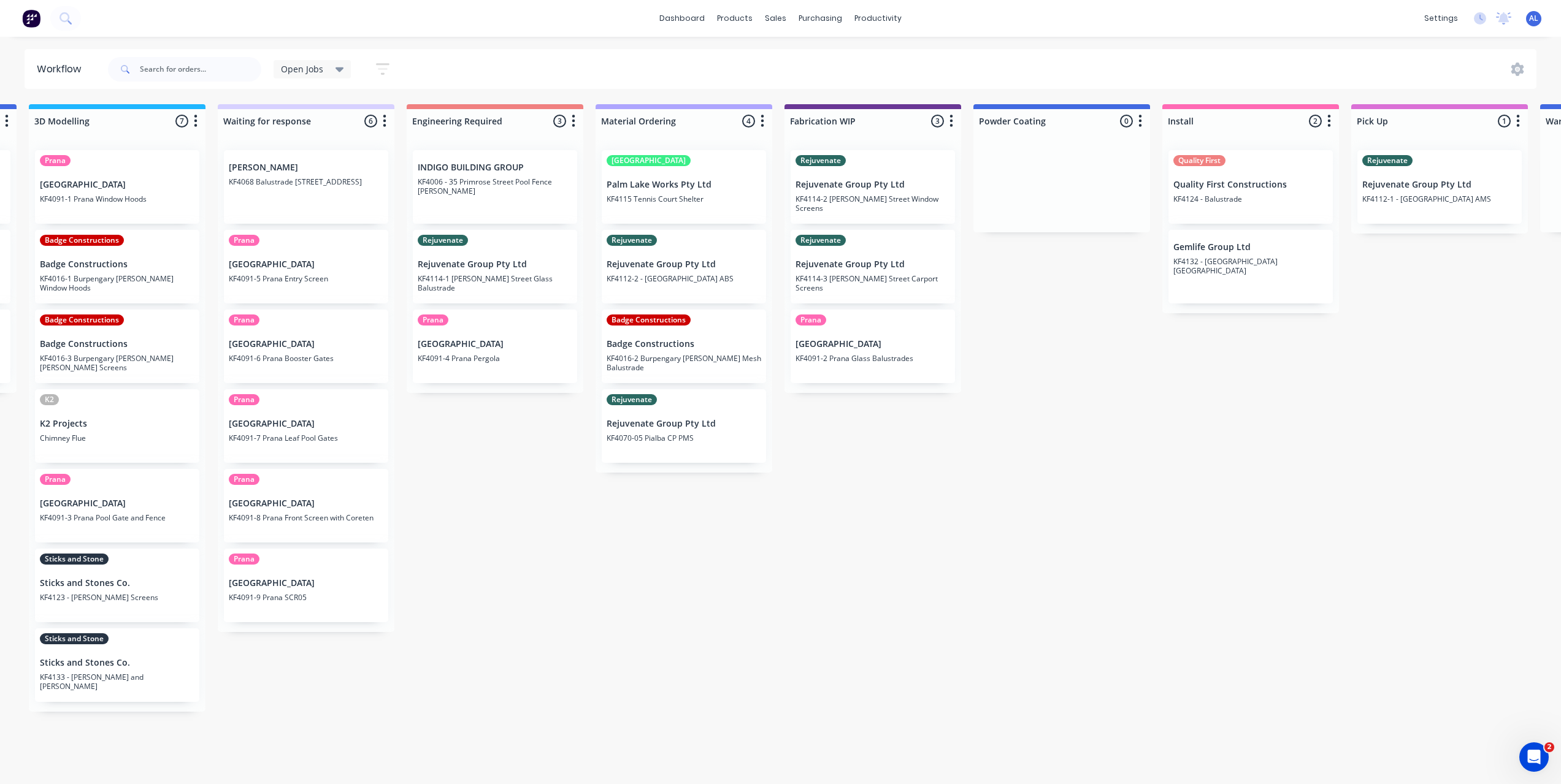
click at [417, 748] on div "Submitted 6 Status colour #273444 hex #273444 Save Cancel Summaries Total order…" at bounding box center [893, 441] width 2934 height 673
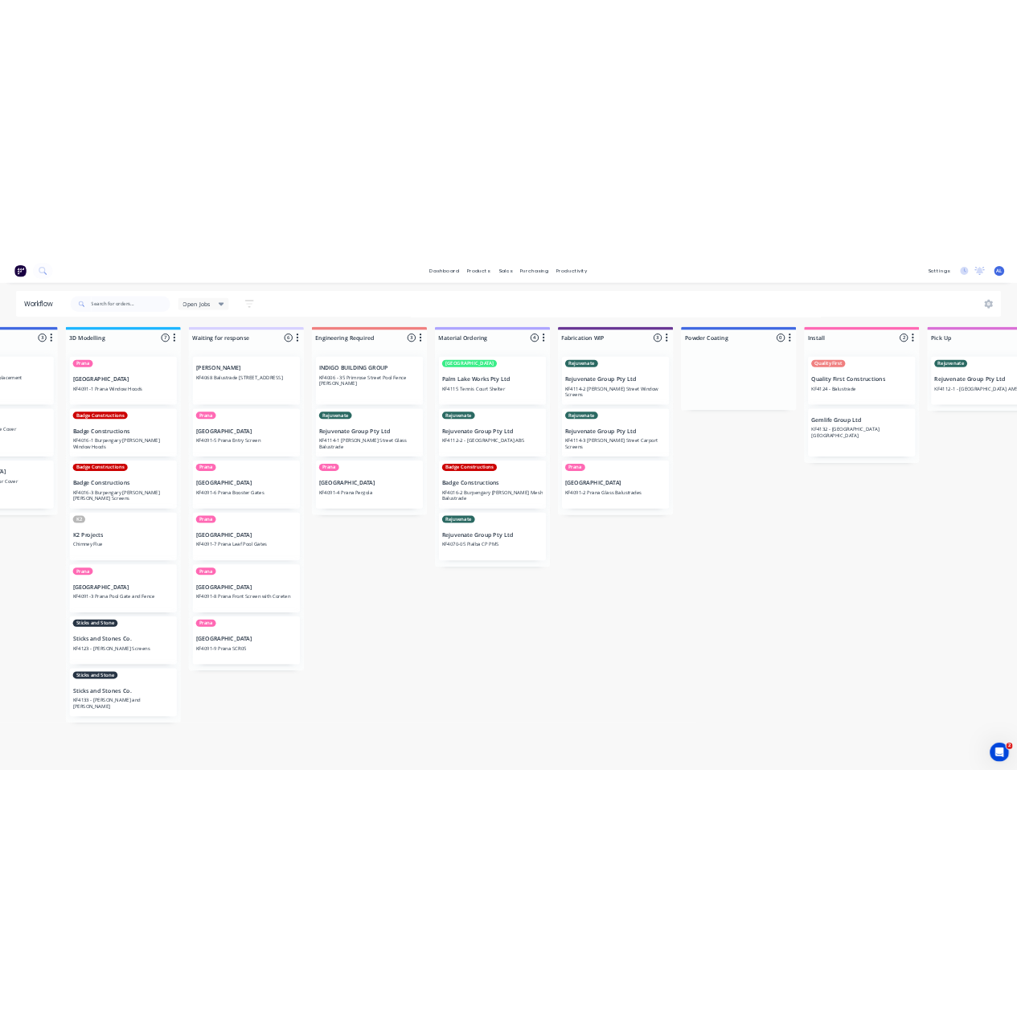
scroll to position [3, 593]
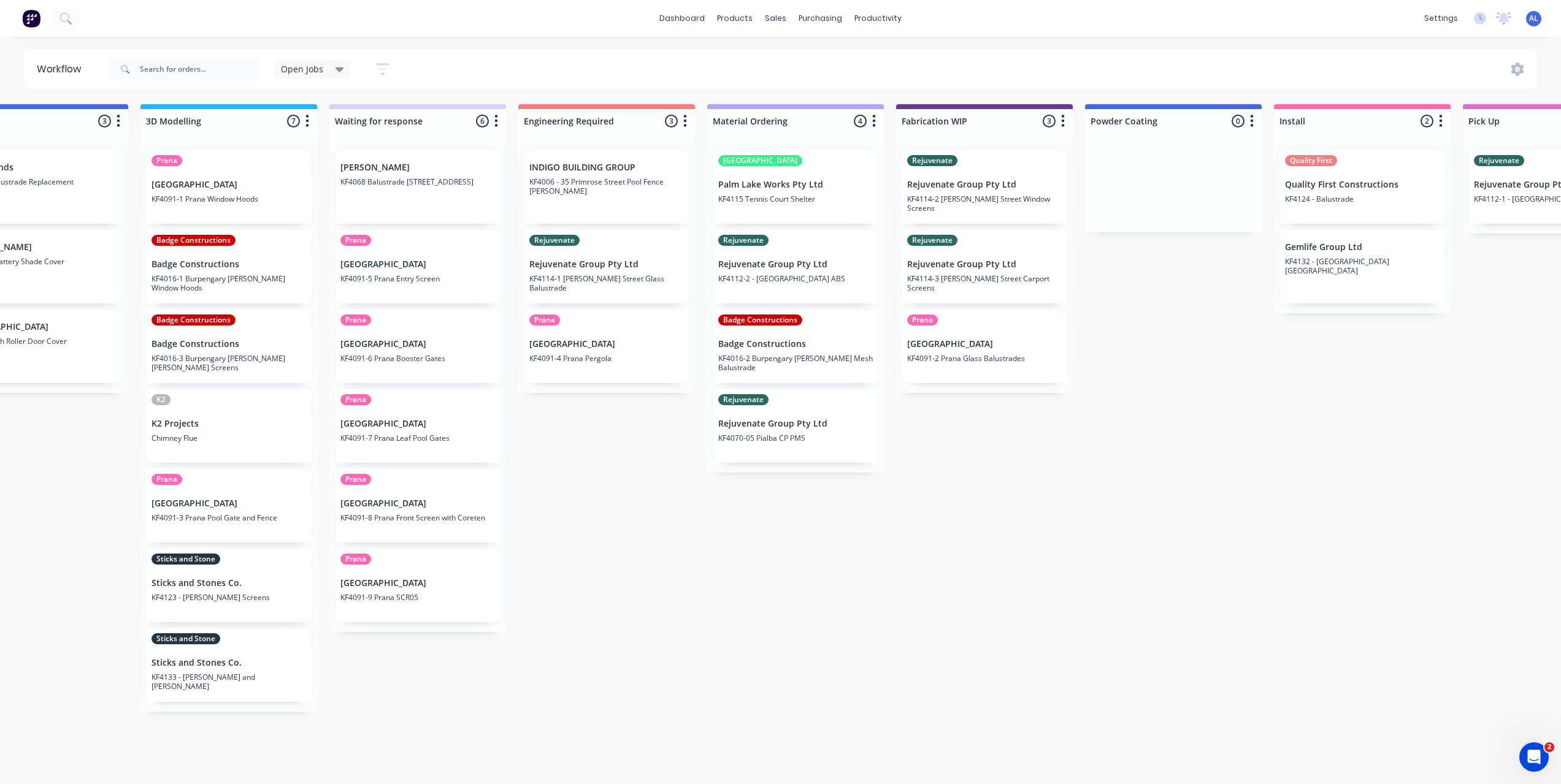
click at [580, 659] on div "Submitted 6 Status colour #273444 hex #273444 Save Cancel Summaries Total order…" at bounding box center [1006, 441] width 2934 height 673
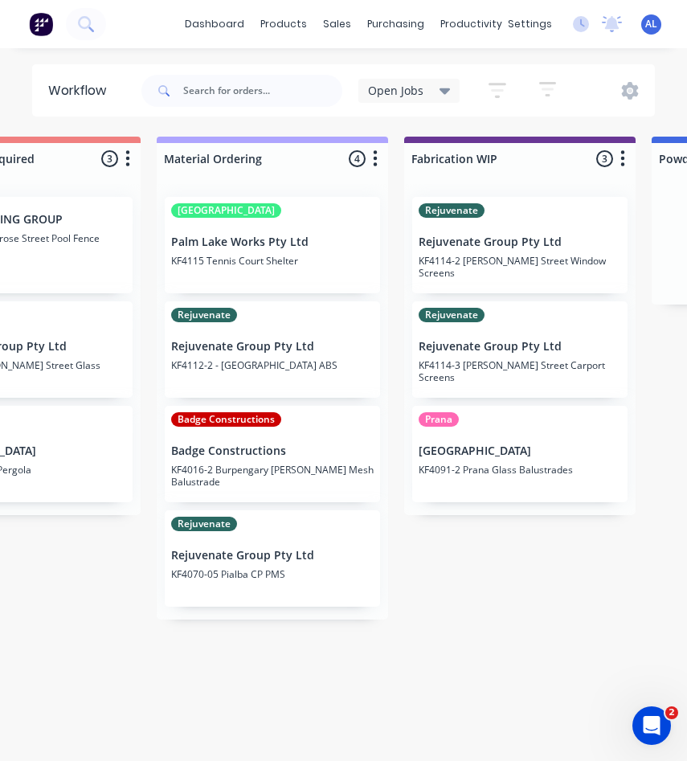
scroll to position [0, 1364]
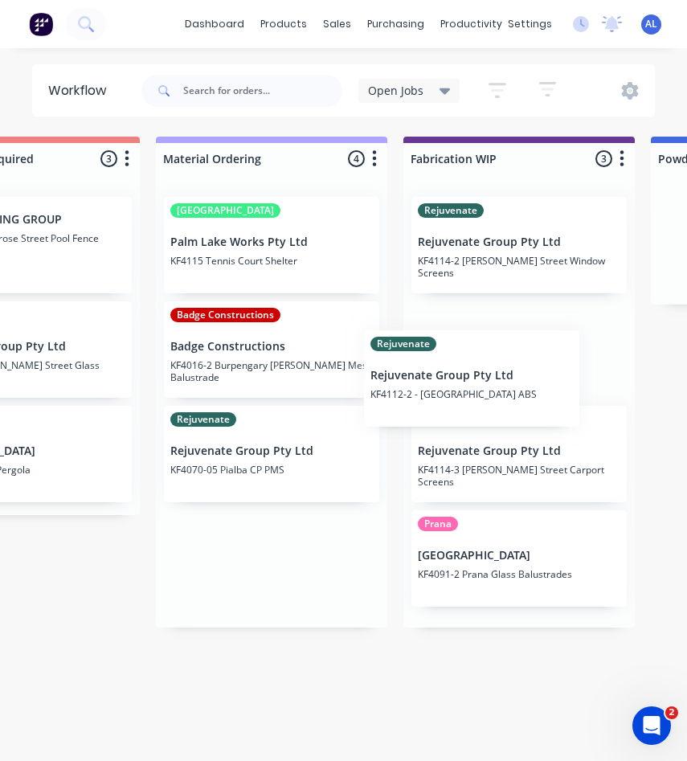
drag, startPoint x: 233, startPoint y: 357, endPoint x: 440, endPoint y: 386, distance: 208.6
click at [440, 386] on div "Submitted 6 Status colour #273444 hex #273444 Save Cancel Summaries Total order…" at bounding box center [547, 445] width 3846 height 616
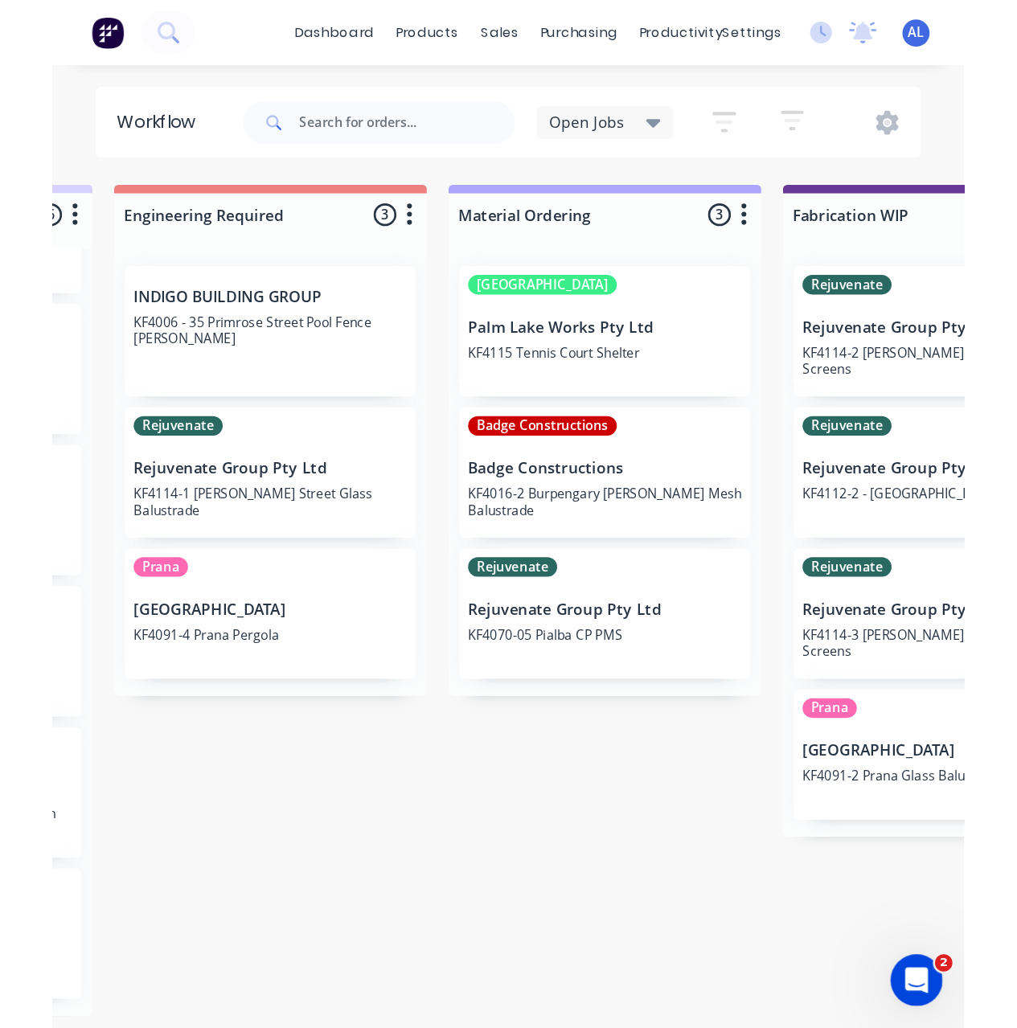
scroll to position [0, 0]
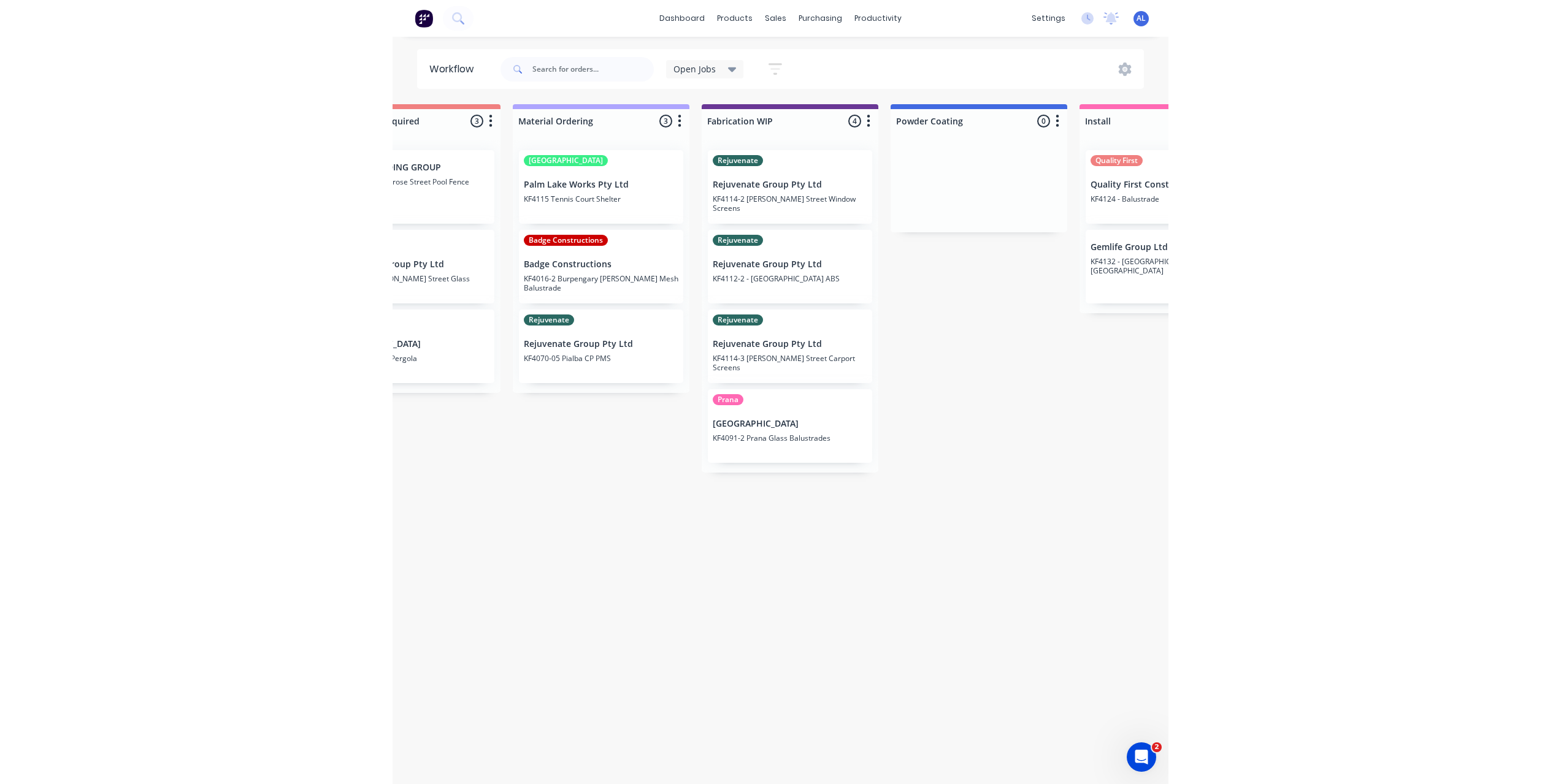
scroll to position [0, 925]
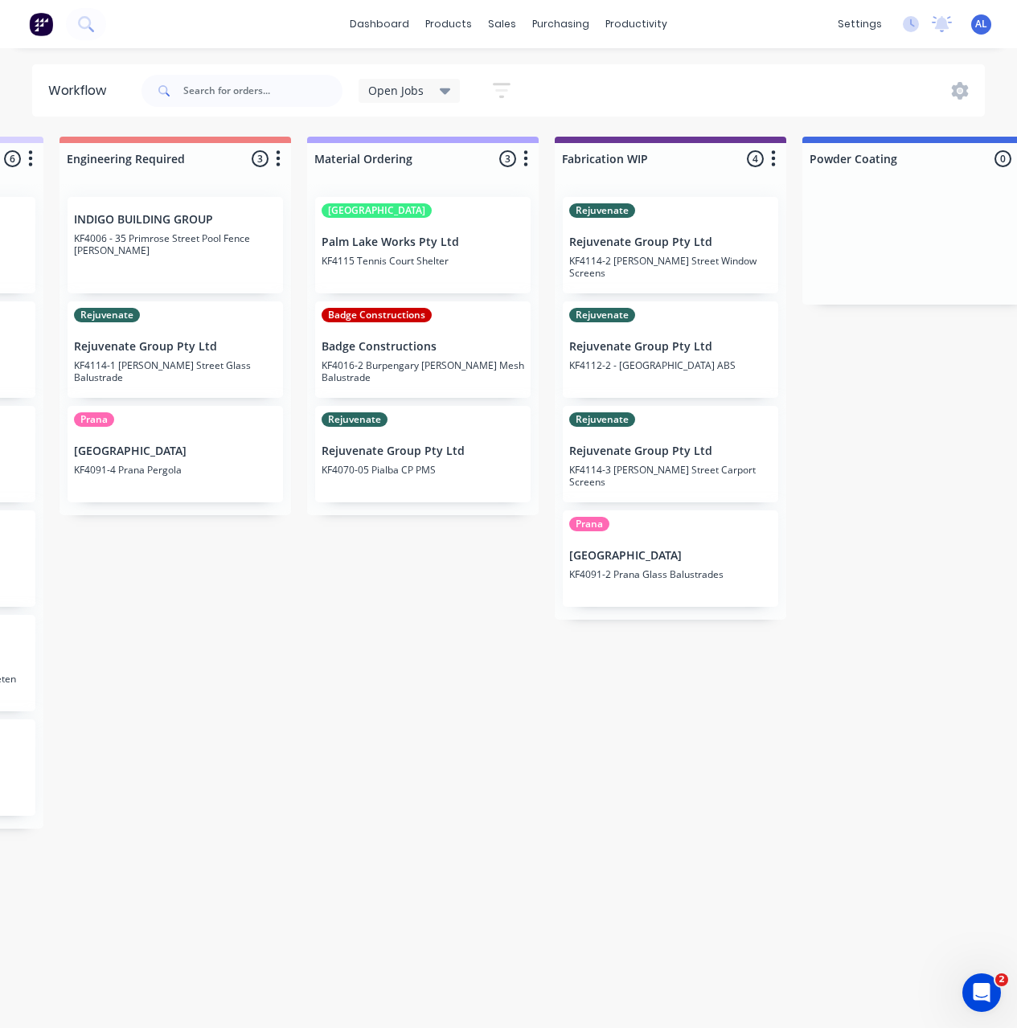
click at [453, 726] on div "Submitted 6 Status colour #273444 hex #273444 Save Cancel Summaries Total order…" at bounding box center [698, 578] width 3846 height 883
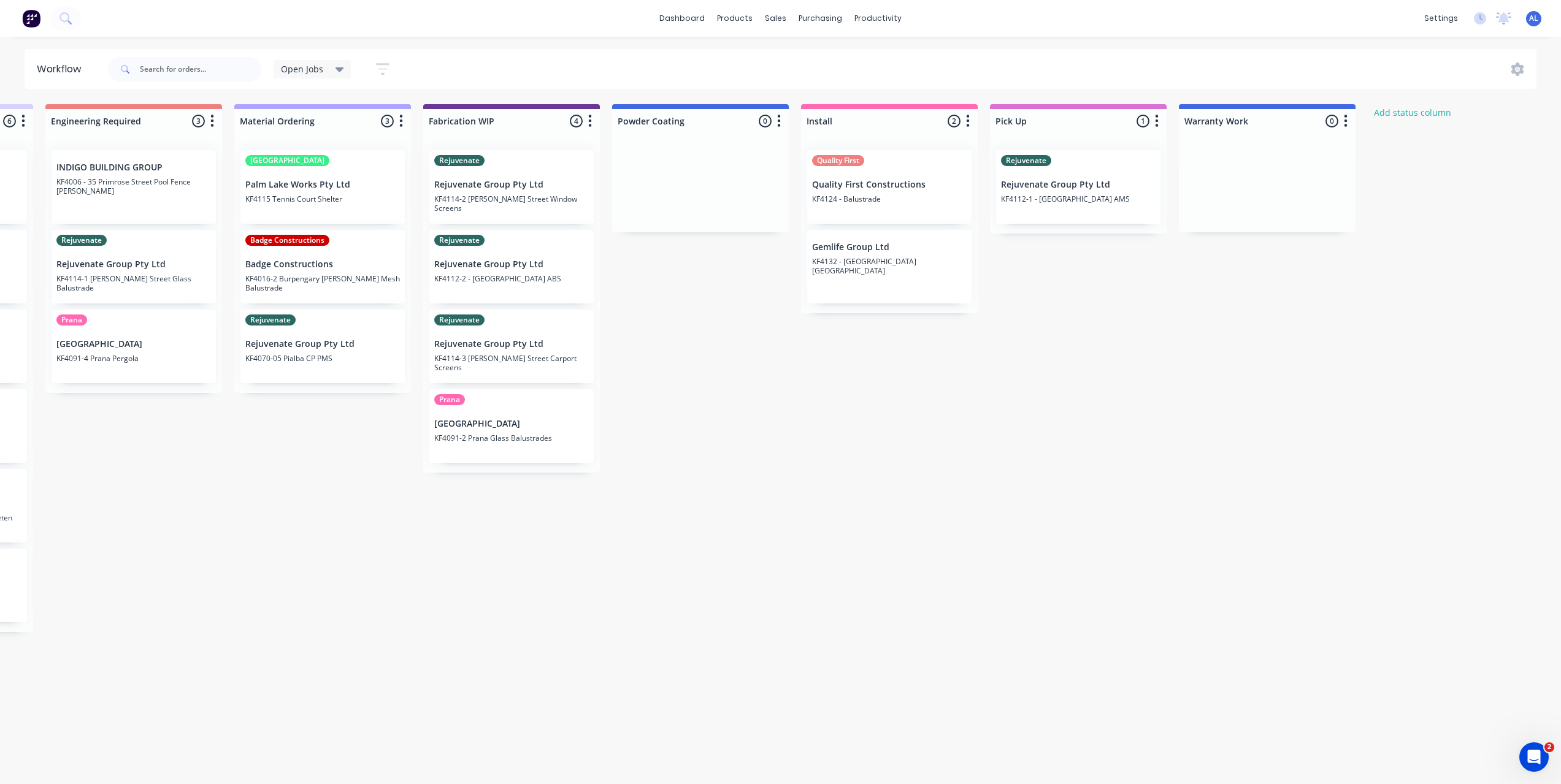
drag, startPoint x: 652, startPoint y: 442, endPoint x: 656, endPoint y: 506, distance: 64.1
click at [648, 467] on div "Submitted 6 Status colour #273444 hex #273444 Save Cancel Summaries Total order…" at bounding box center [533, 441] width 2934 height 673
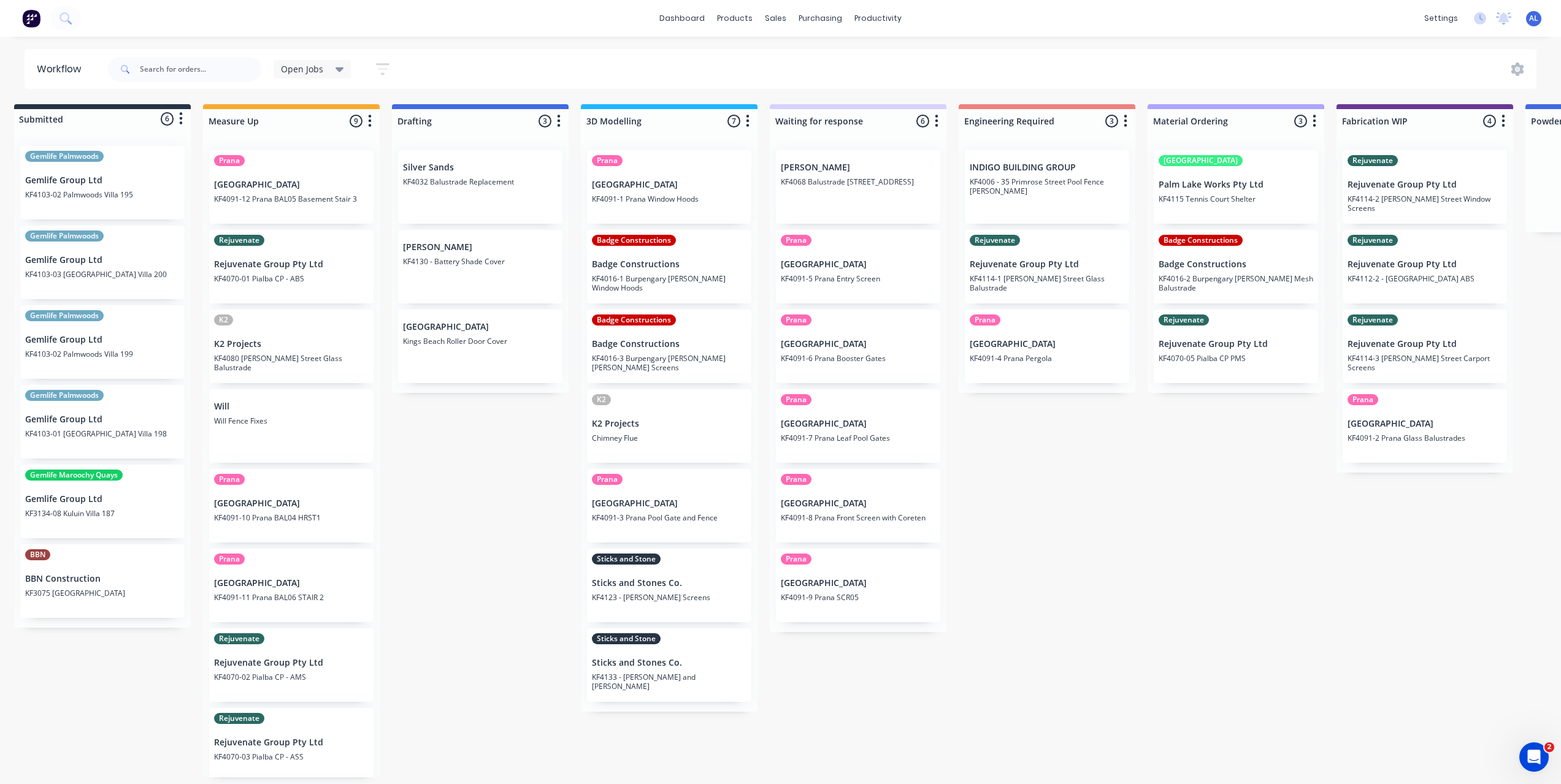
scroll to position [0, 0]
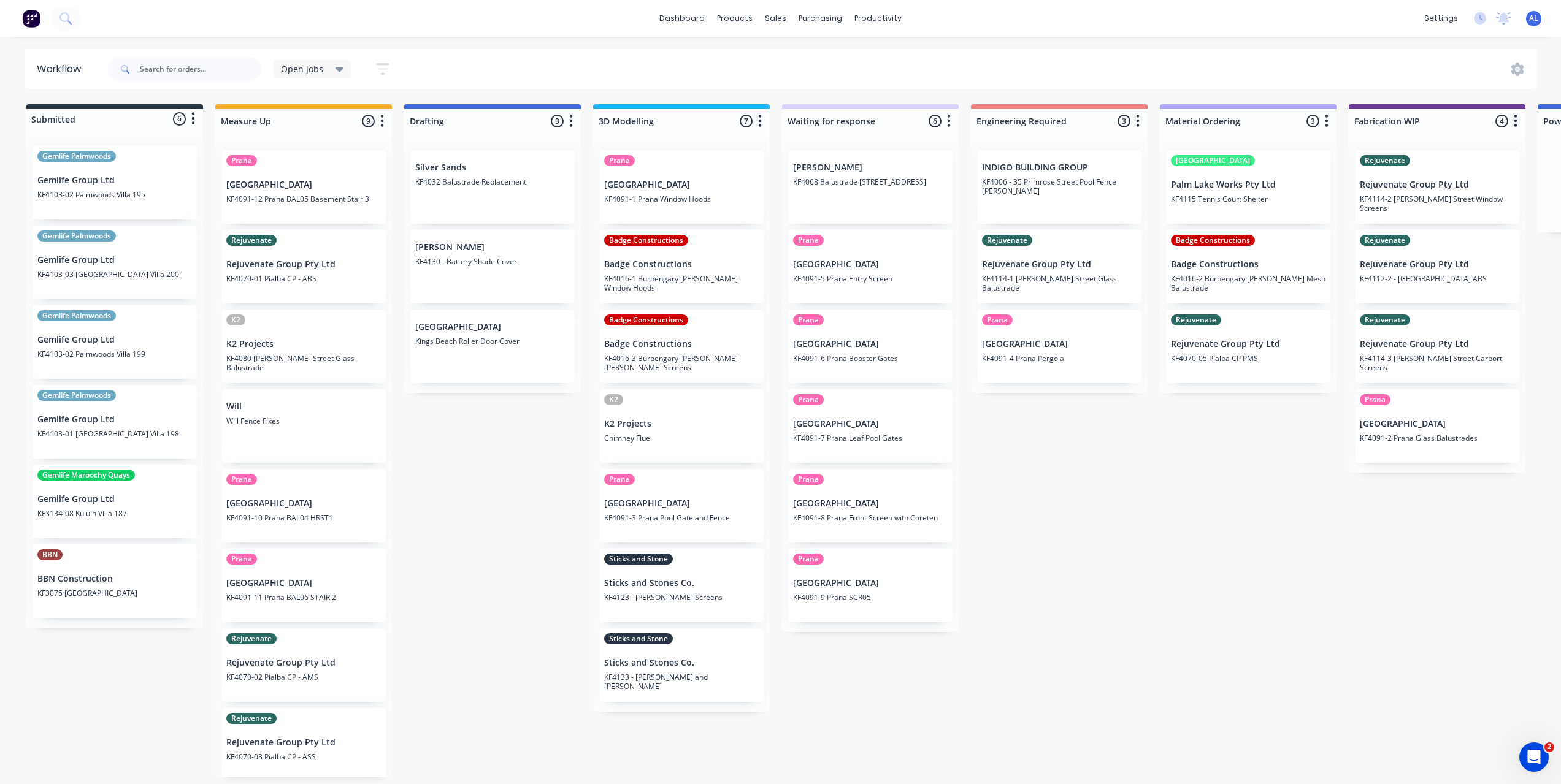
click at [480, 711] on div "Submitted 6 Status colour #273444 hex #273444 Save Cancel Summaries Total order…" at bounding box center [1458, 441] width 2934 height 673
click at [613, 748] on div "Submitted 6 Status colour #273444 hex #273444 Save Cancel Summaries Total order…" at bounding box center [1458, 441] width 2934 height 673
click at [579, 751] on div "Submitted 6 Status colour #273444 hex #273444 Save Cancel Summaries Total order…" at bounding box center [1458, 441] width 2934 height 673
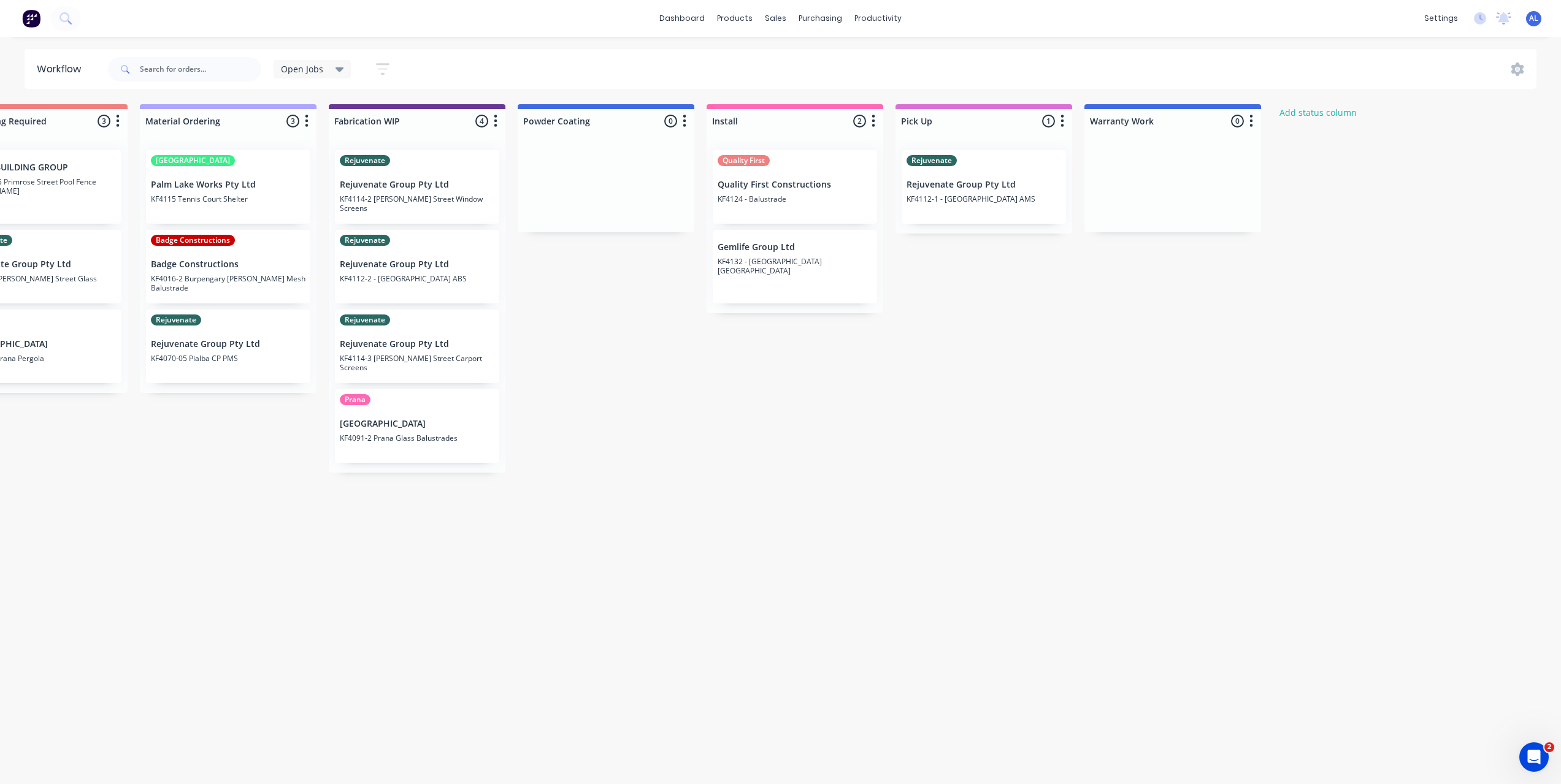
scroll to position [0, 1039]
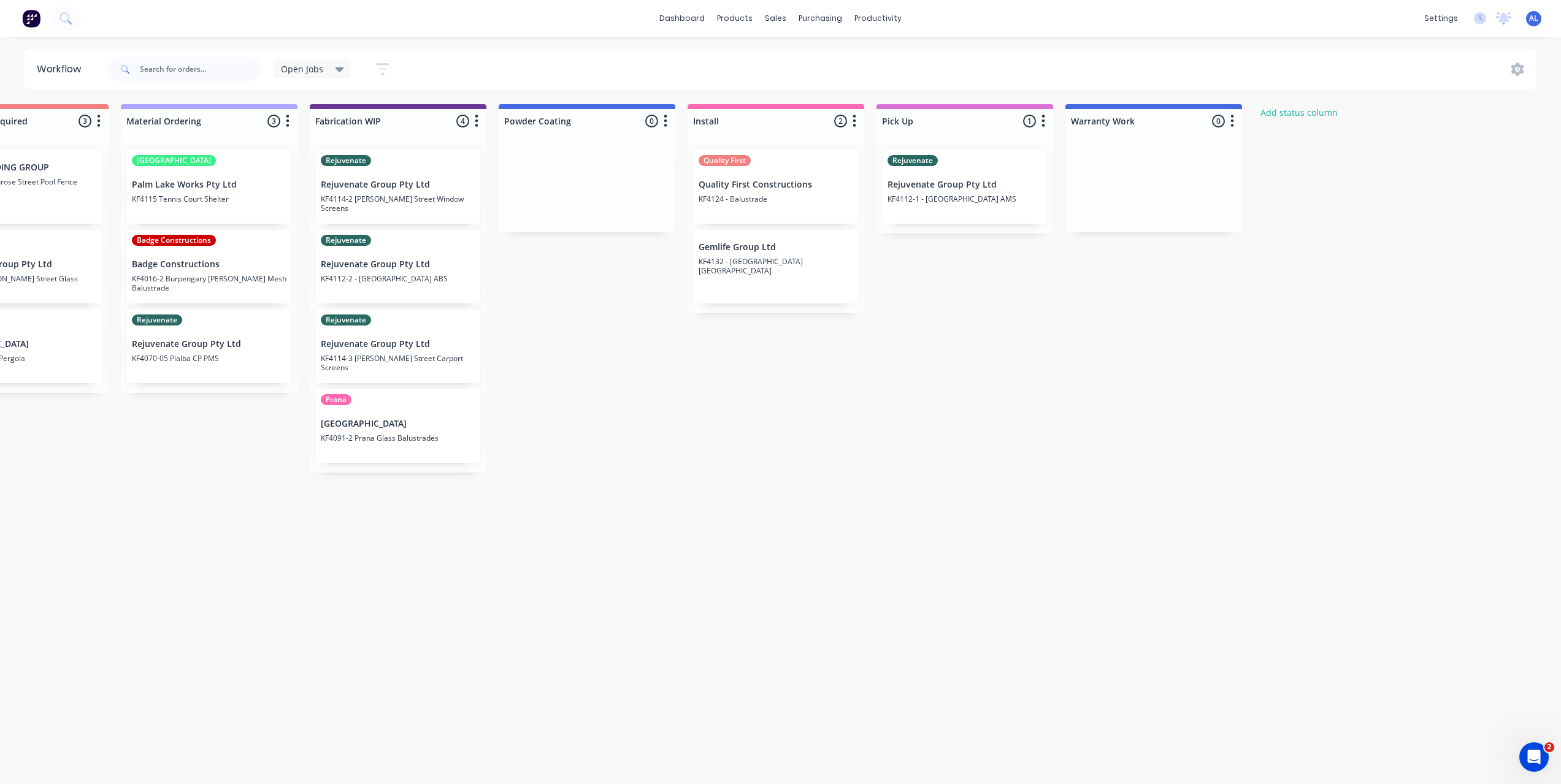
click at [888, 616] on div "Submitted 6 Status colour #273444 hex #273444 Save Cancel Summaries Total order…" at bounding box center [419, 441] width 2934 height 673
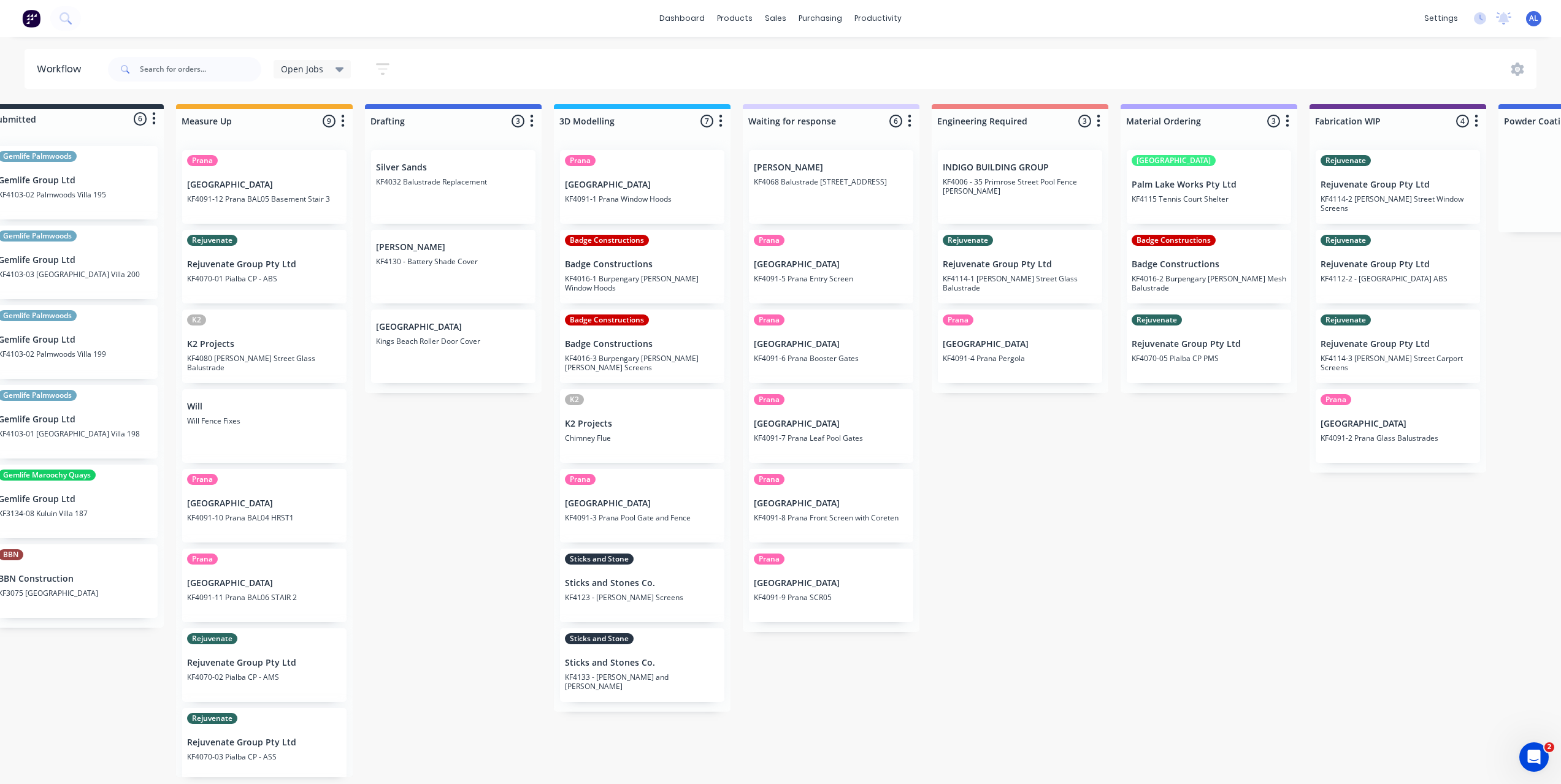
scroll to position [0, 0]
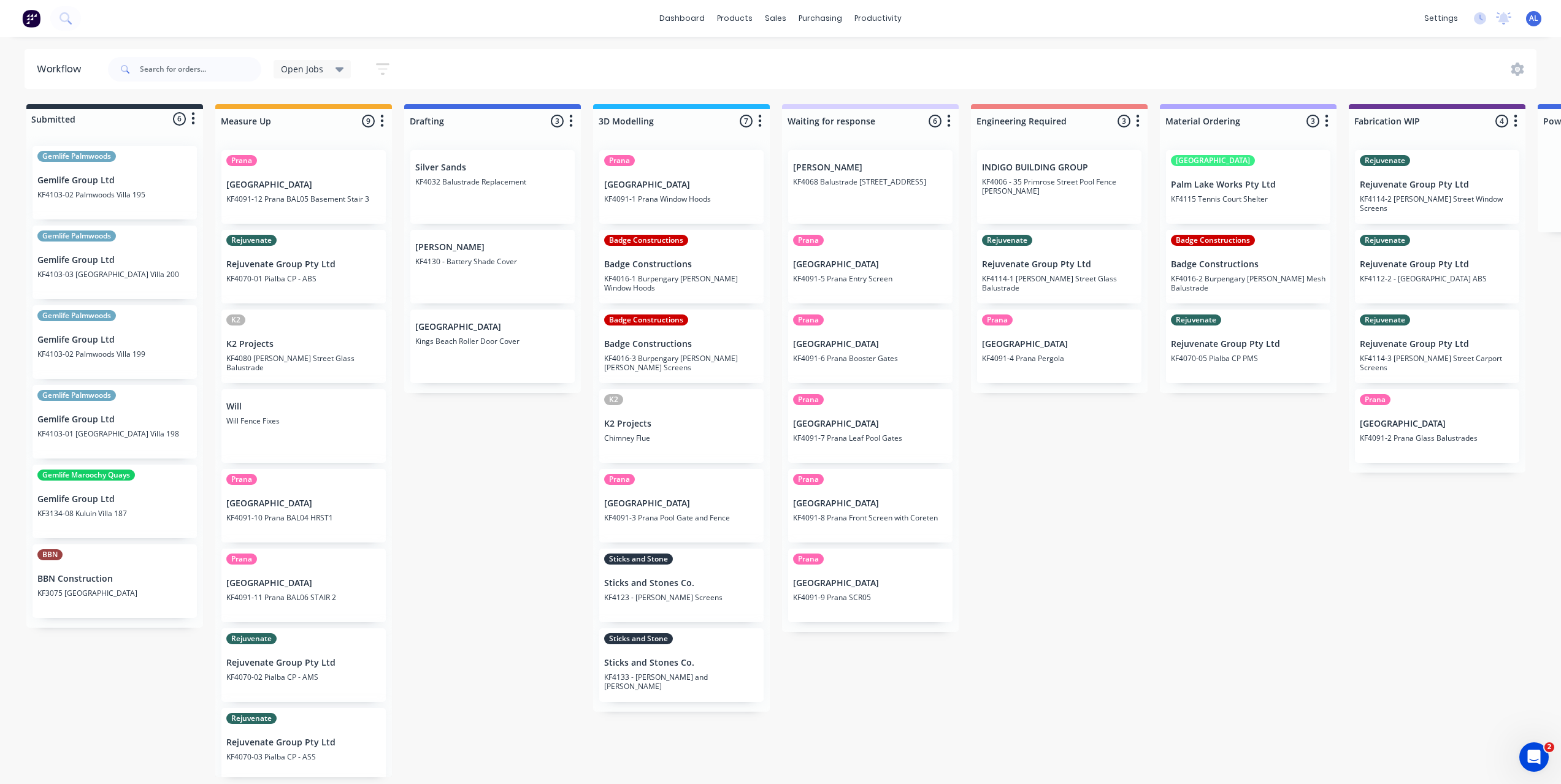
click at [124, 723] on div "Submitted 6 Status colour #273444 hex #273444 Save Cancel Summaries Total order…" at bounding box center [1458, 441] width 2934 height 673
click at [446, 550] on div "Submitted 6 Status colour #273444 hex #273444 Save Cancel Summaries Total order…" at bounding box center [1458, 441] width 2934 height 673
click at [481, 681] on div "Submitted 6 Status colour #273444 hex #273444 Save Cancel Summaries Total order…" at bounding box center [1458, 441] width 2934 height 673
click at [546, 605] on div "Submitted 6 Status colour #273444 hex #273444 Save Cancel Summaries Total order…" at bounding box center [1458, 441] width 2934 height 673
click at [1045, 548] on div "Submitted 6 Status colour #273444 hex #273444 Save Cancel Summaries Total order…" at bounding box center [1458, 441] width 2934 height 673
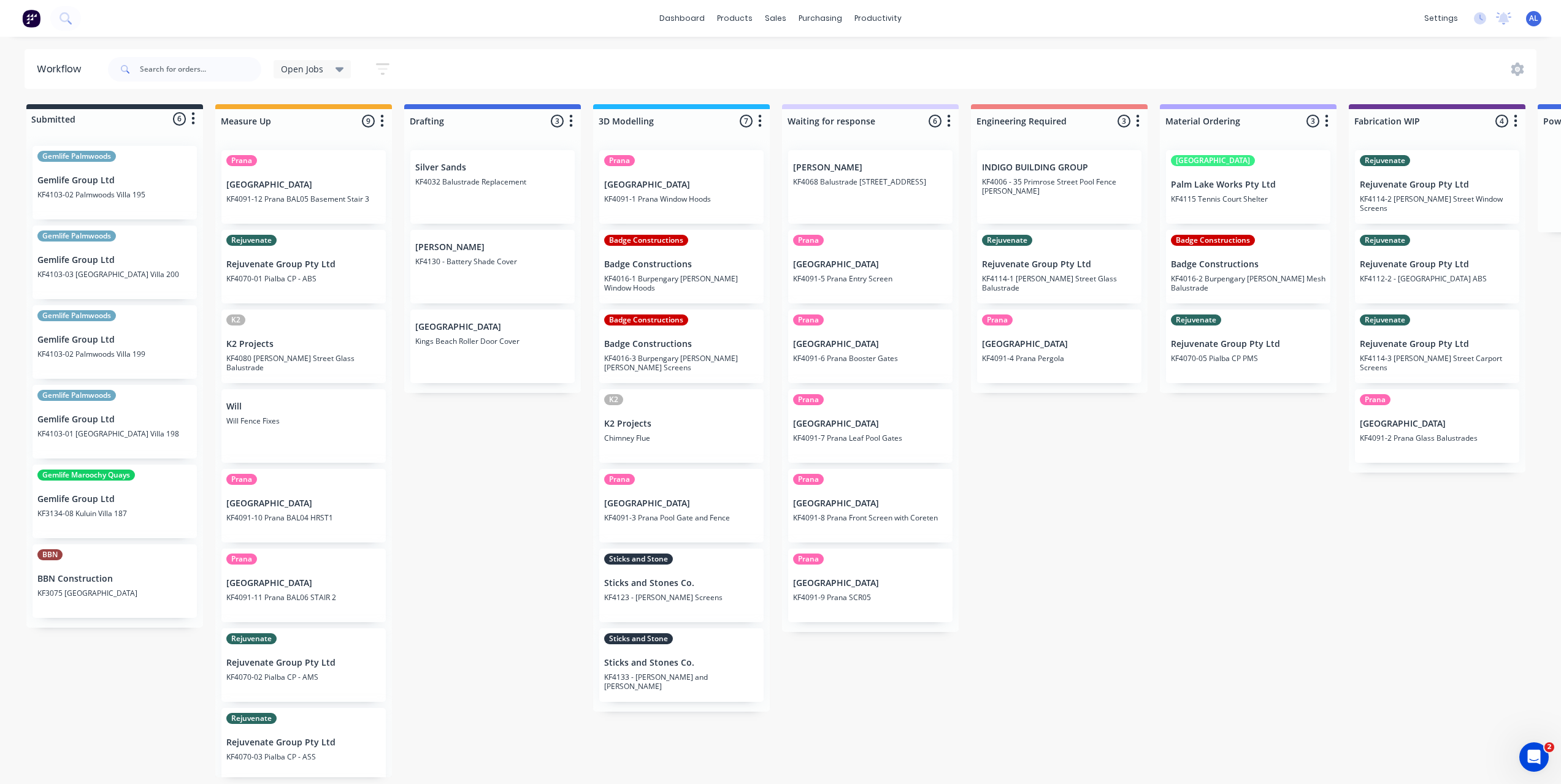
click at [1044, 540] on div "Submitted 6 Status colour #273444 hex #273444 Save Cancel Summaries Total order…" at bounding box center [1458, 441] width 2934 height 673
click at [561, 534] on div "Submitted 6 Status colour #273444 hex #273444 Save Cancel Summaries Total order…" at bounding box center [1458, 441] width 2934 height 673
